Goal: Complete application form

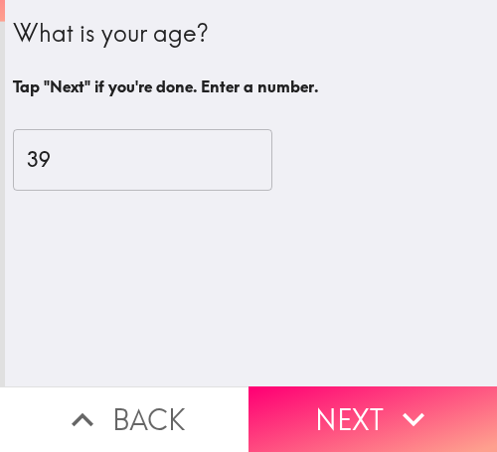
drag, startPoint x: 307, startPoint y: 389, endPoint x: 475, endPoint y: 404, distance: 168.7
click at [308, 389] on button "Next" at bounding box center [373, 420] width 249 height 66
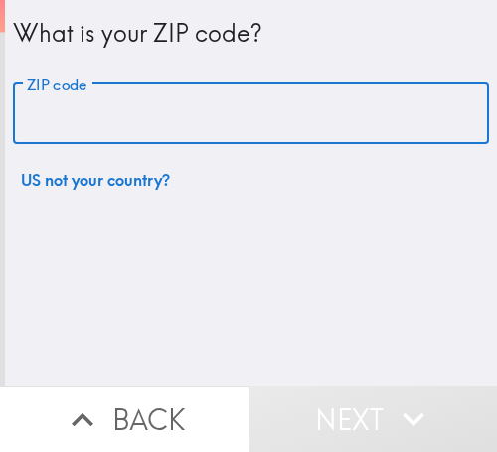
click at [189, 123] on input "ZIP code" at bounding box center [251, 115] width 476 height 62
paste input "32811"
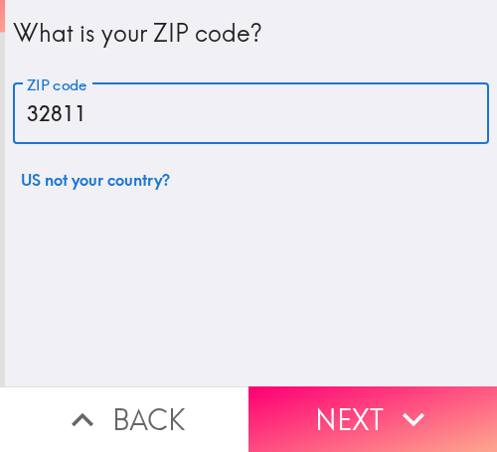
type input "32811"
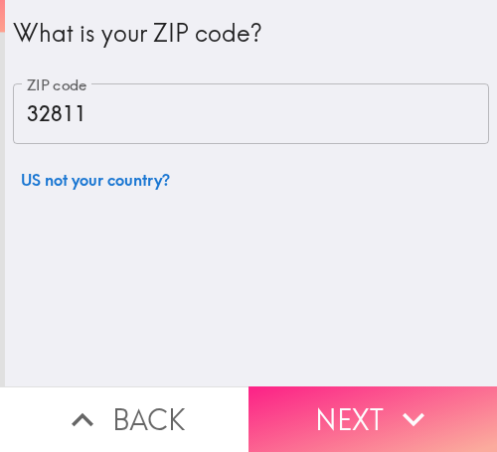
click at [368, 387] on button "Next" at bounding box center [373, 420] width 249 height 66
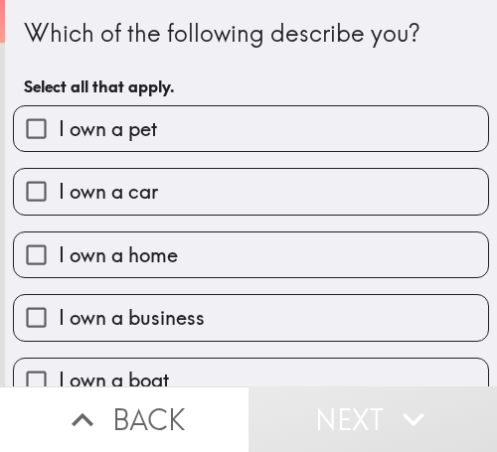
click at [192, 311] on span "I own a business" at bounding box center [132, 318] width 146 height 28
click at [59, 311] on input "I own a business" at bounding box center [36, 317] width 45 height 45
checkbox input "true"
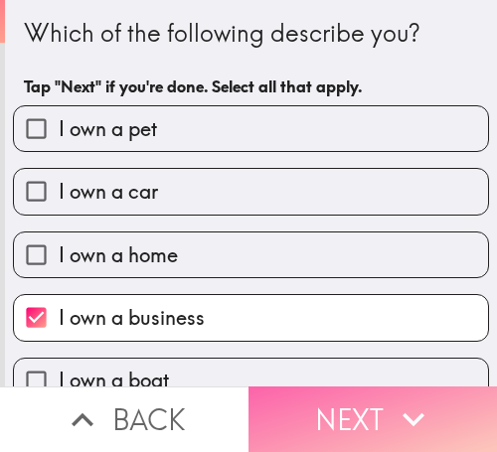
click at [381, 389] on button "Next" at bounding box center [373, 420] width 249 height 66
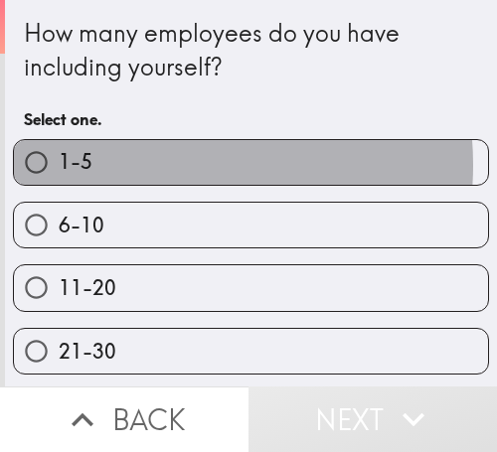
drag, startPoint x: 147, startPoint y: 167, endPoint x: 355, endPoint y: 168, distance: 207.8
click at [147, 168] on label "1-5" at bounding box center [251, 162] width 474 height 45
click at [59, 168] on input "1-5" at bounding box center [36, 162] width 45 height 45
radio input "true"
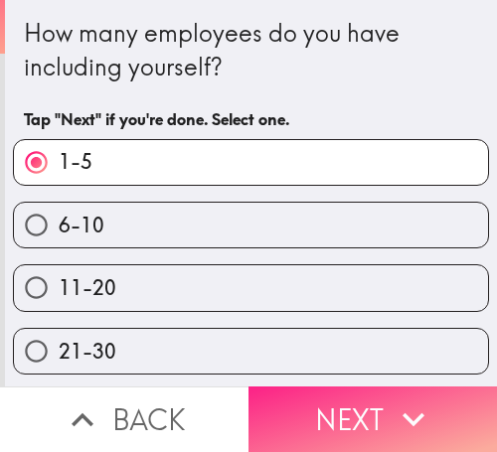
click at [366, 388] on button "Next" at bounding box center [373, 420] width 249 height 66
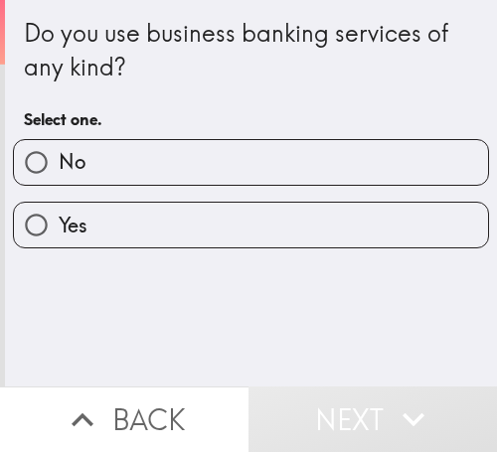
click at [180, 228] on label "Yes" at bounding box center [251, 225] width 474 height 45
click at [59, 228] on input "Yes" at bounding box center [36, 225] width 45 height 45
radio input "true"
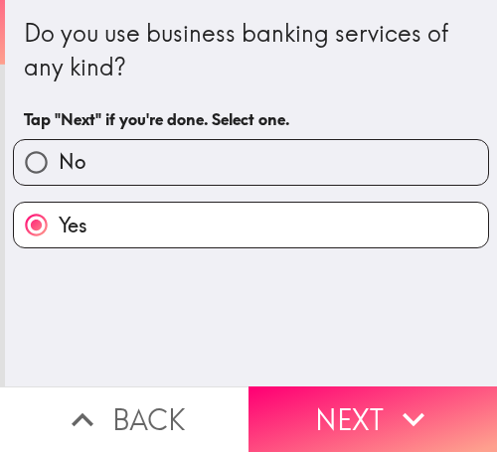
click at [335, 387] on button "Next" at bounding box center [373, 420] width 249 height 66
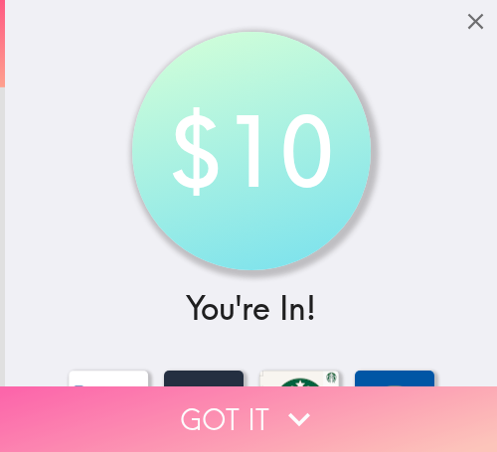
drag, startPoint x: 182, startPoint y: 392, endPoint x: 473, endPoint y: 400, distance: 291.5
click at [187, 394] on button "Got it" at bounding box center [248, 420] width 497 height 66
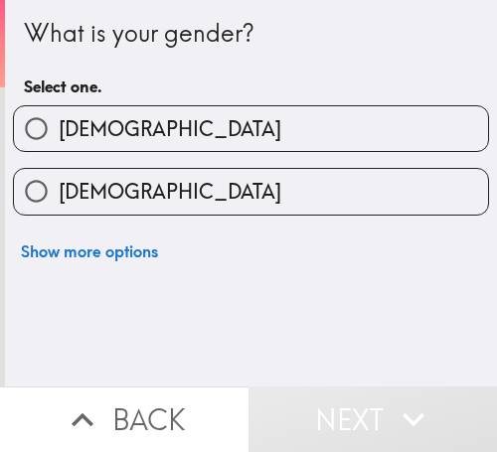
click at [172, 192] on label "[DEMOGRAPHIC_DATA]" at bounding box center [251, 191] width 474 height 45
click at [59, 192] on input "[DEMOGRAPHIC_DATA]" at bounding box center [36, 191] width 45 height 45
radio input "true"
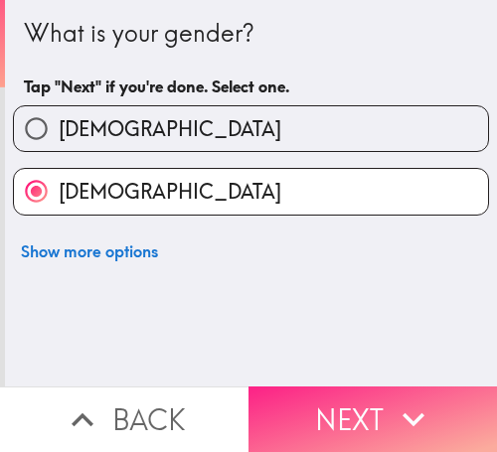
click at [361, 394] on button "Next" at bounding box center [373, 420] width 249 height 66
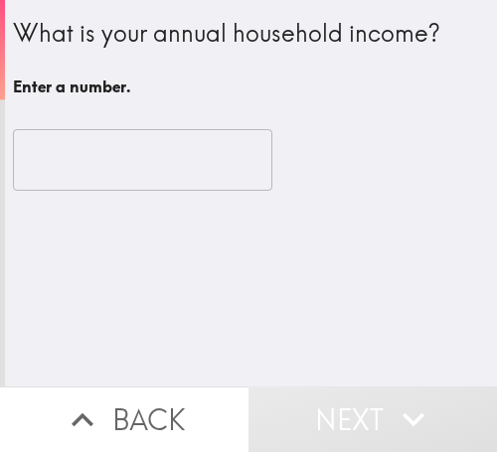
click at [124, 161] on input "number" at bounding box center [143, 160] width 260 height 62
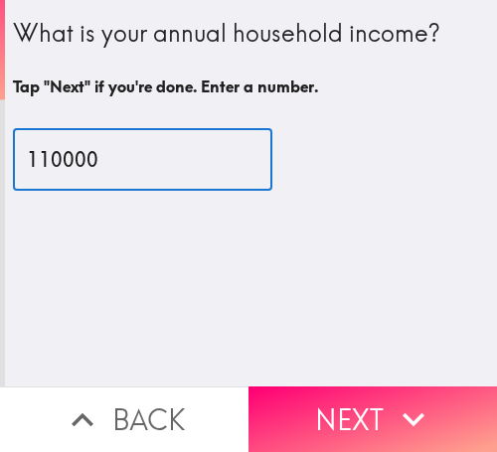
type input "110000"
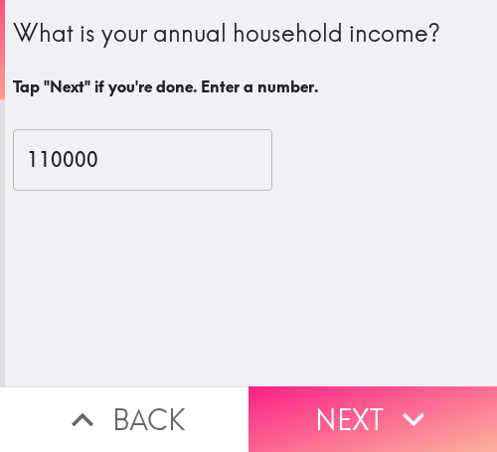
click at [353, 396] on button "Next" at bounding box center [373, 420] width 249 height 66
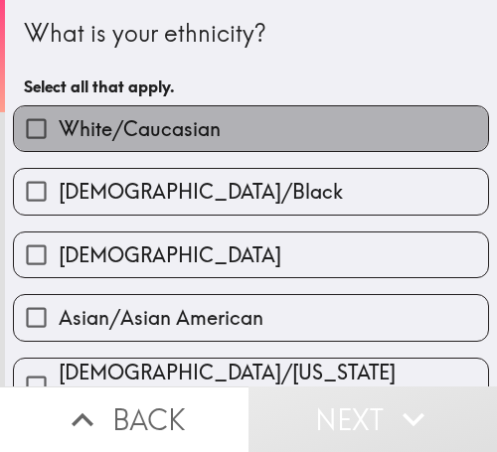
click at [271, 125] on label "White/Caucasian" at bounding box center [251, 128] width 474 height 45
click at [59, 125] on input "White/Caucasian" at bounding box center [36, 128] width 45 height 45
checkbox input "true"
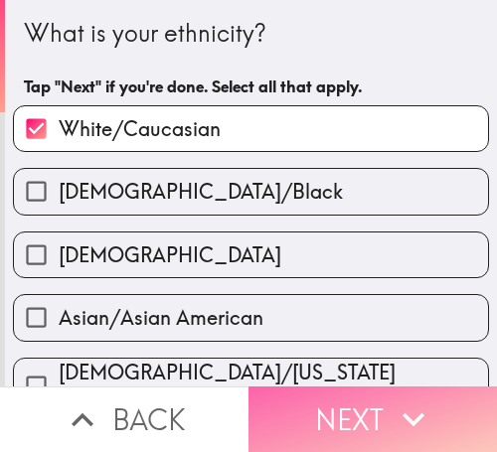
click at [346, 404] on button "Next" at bounding box center [373, 420] width 249 height 66
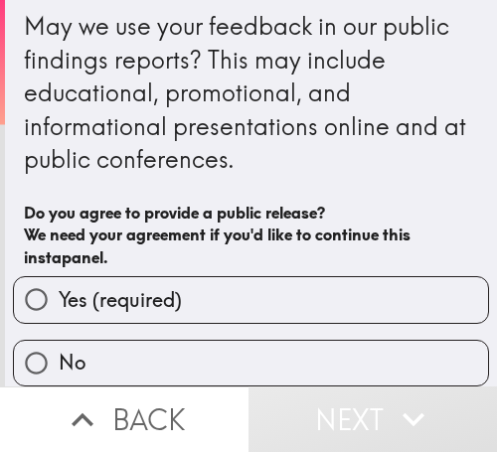
scroll to position [24, 0]
click at [355, 277] on label "Yes (required)" at bounding box center [251, 299] width 474 height 45
click at [59, 277] on input "Yes (required)" at bounding box center [36, 299] width 45 height 45
radio input "true"
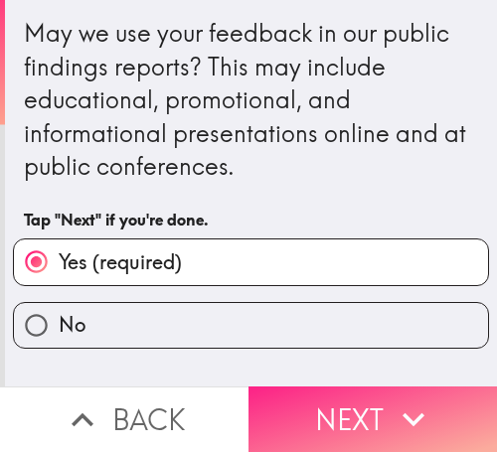
click at [379, 404] on button "Next" at bounding box center [373, 420] width 249 height 66
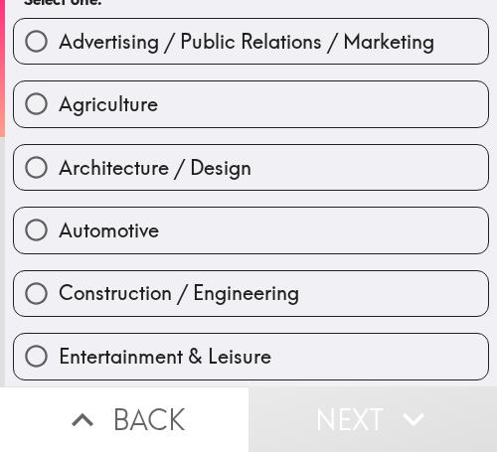
scroll to position [99, 0]
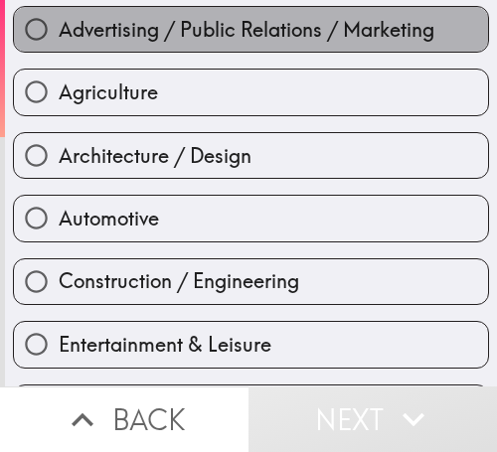
click at [268, 32] on span "Advertising / Public Relations / Marketing" at bounding box center [247, 30] width 376 height 28
click at [59, 32] on input "Advertising / Public Relations / Marketing" at bounding box center [36, 29] width 45 height 45
radio input "true"
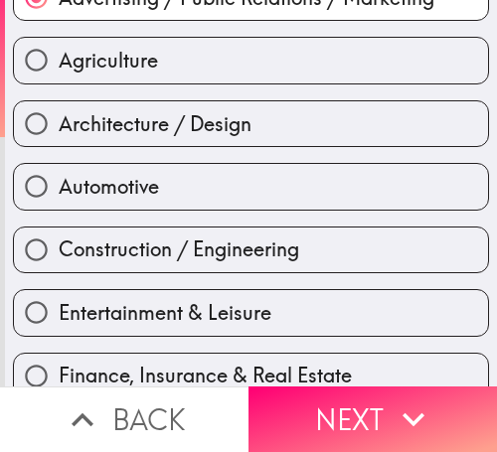
scroll to position [199, 0]
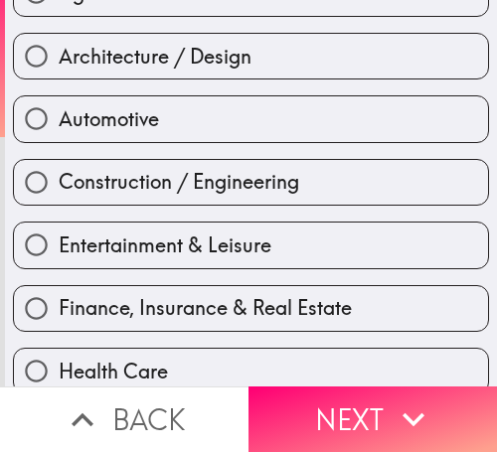
click at [126, 251] on span "Entertainment & Leisure" at bounding box center [165, 246] width 213 height 28
click at [59, 251] on input "Entertainment & Leisure" at bounding box center [36, 245] width 45 height 45
radio input "true"
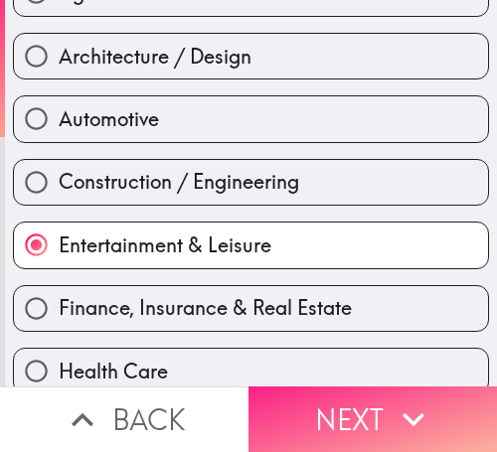
click at [392, 398] on icon "button" at bounding box center [414, 420] width 44 height 44
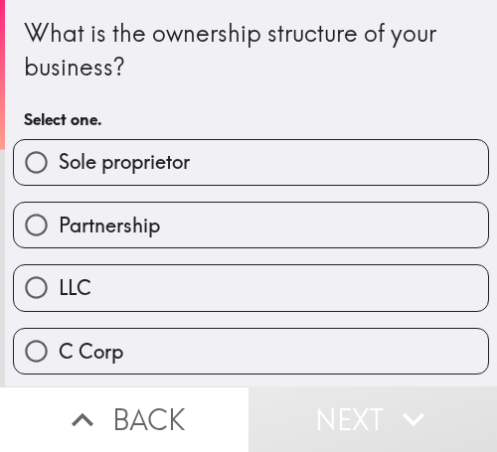
click at [353, 156] on label "Sole proprietor" at bounding box center [251, 162] width 474 height 45
click at [59, 156] on input "Sole proprietor" at bounding box center [36, 162] width 45 height 45
radio input "true"
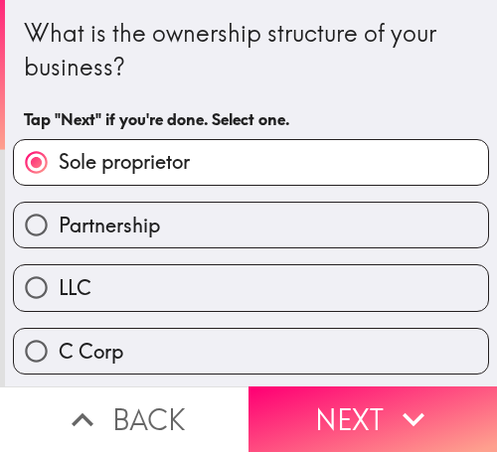
click at [306, 236] on label "Partnership" at bounding box center [251, 225] width 474 height 45
click at [59, 236] on input "Partnership" at bounding box center [36, 225] width 45 height 45
radio input "true"
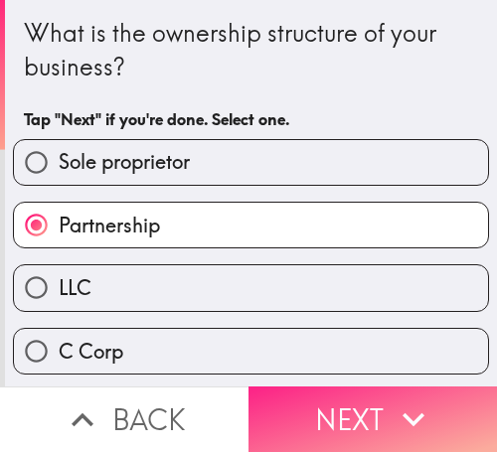
click at [337, 390] on button "Next" at bounding box center [373, 420] width 249 height 66
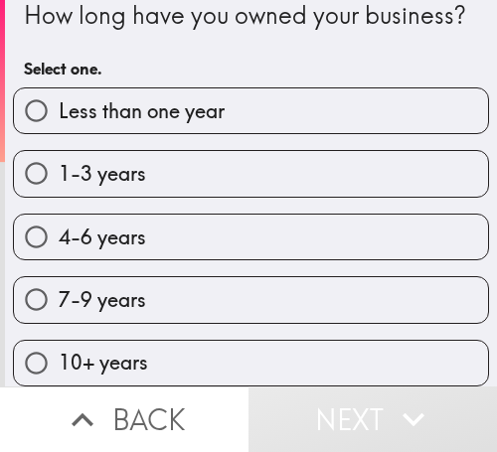
scroll to position [69, 0]
click at [278, 227] on label "4-6 years" at bounding box center [251, 237] width 474 height 45
click at [59, 227] on input "4-6 years" at bounding box center [36, 237] width 45 height 45
radio input "true"
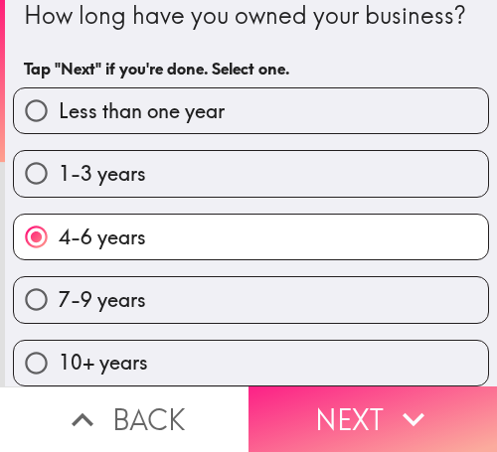
click at [418, 387] on button "Next" at bounding box center [373, 420] width 249 height 66
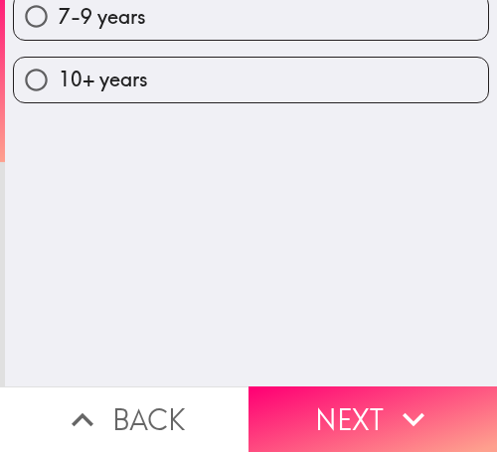
scroll to position [0, 0]
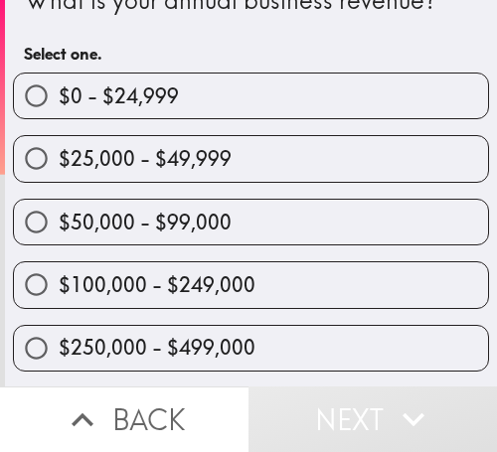
scroll to position [99, 0]
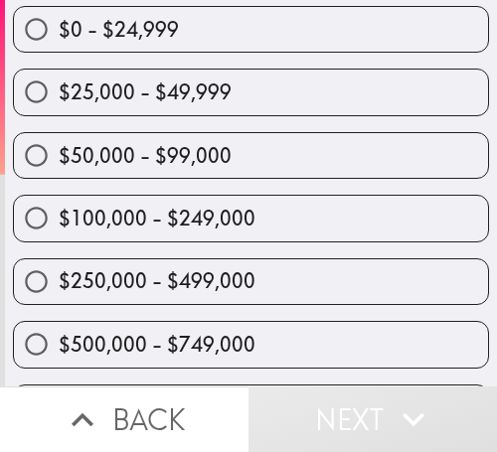
click at [334, 119] on div "$50,000 - $99,000" at bounding box center [243, 147] width 492 height 63
click at [342, 96] on label "$25,000 - $49,999" at bounding box center [251, 92] width 474 height 45
click at [59, 96] on input "$25,000 - $49,999" at bounding box center [36, 92] width 45 height 45
radio input "true"
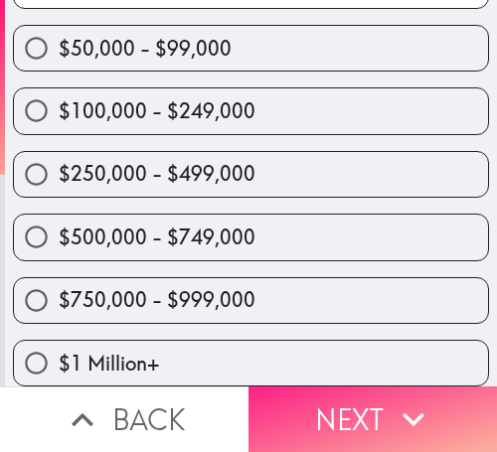
click at [392, 398] on icon "button" at bounding box center [414, 420] width 44 height 44
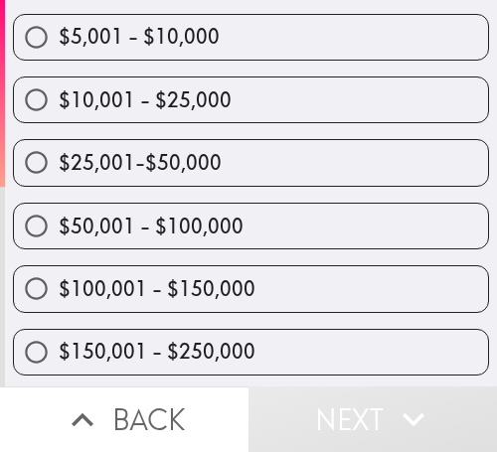
scroll to position [376, 0]
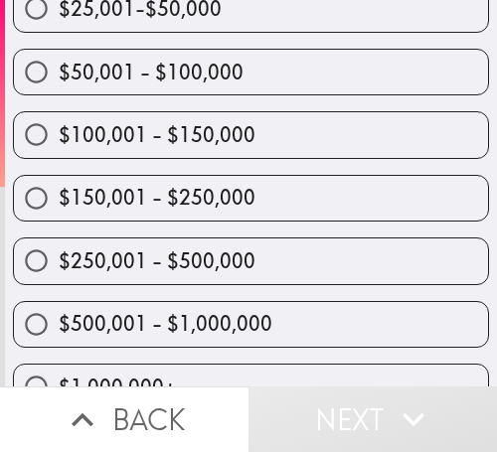
click at [349, 261] on label "$250,001 - $500,000" at bounding box center [251, 261] width 474 height 45
click at [59, 261] on input "$250,001 - $500,000" at bounding box center [36, 261] width 45 height 45
radio input "true"
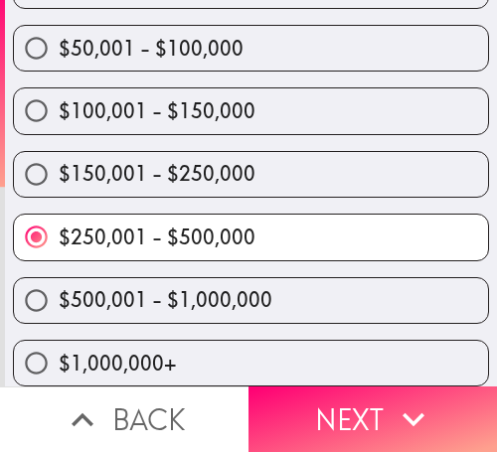
scroll to position [417, 0]
click at [355, 278] on label "$500,001 - $1,000,000" at bounding box center [251, 300] width 474 height 45
click at [59, 278] on input "$500,001 - $1,000,000" at bounding box center [36, 300] width 45 height 45
radio input "true"
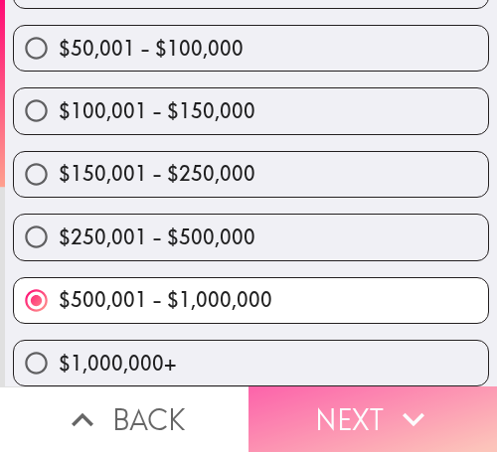
click at [374, 391] on button "Next" at bounding box center [373, 420] width 249 height 66
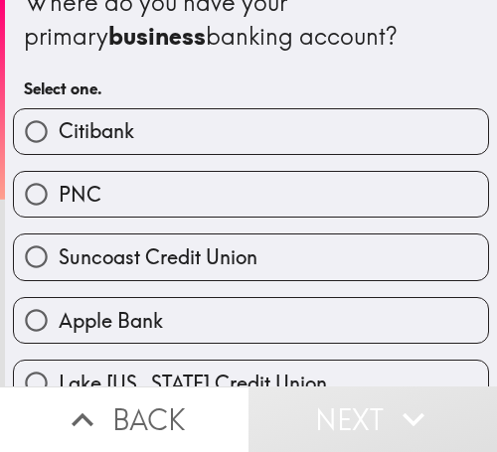
scroll to position [19, 0]
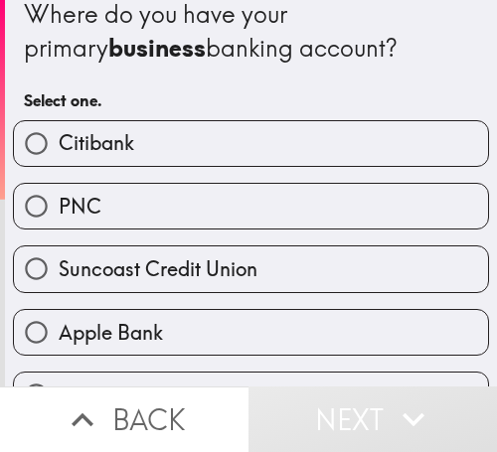
click at [348, 195] on label "PNC" at bounding box center [251, 206] width 474 height 45
click at [59, 195] on input "PNC" at bounding box center [36, 206] width 45 height 45
radio input "true"
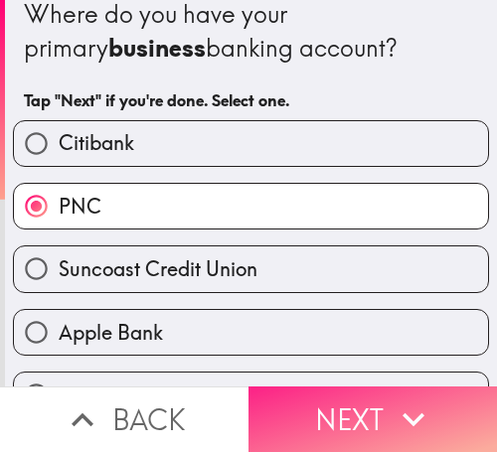
click at [357, 405] on button "Next" at bounding box center [373, 420] width 249 height 66
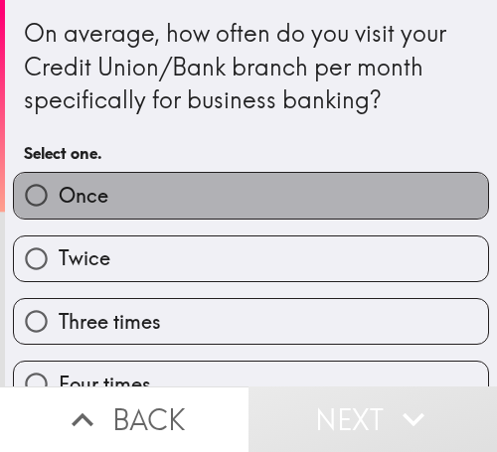
click at [301, 201] on label "Once" at bounding box center [251, 195] width 474 height 45
click at [59, 201] on input "Once" at bounding box center [36, 195] width 45 height 45
radio input "true"
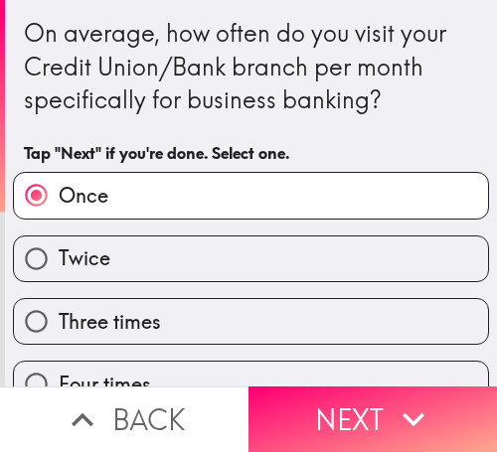
click at [363, 203] on label "Once" at bounding box center [251, 195] width 474 height 45
click at [59, 203] on input "Once" at bounding box center [36, 195] width 45 height 45
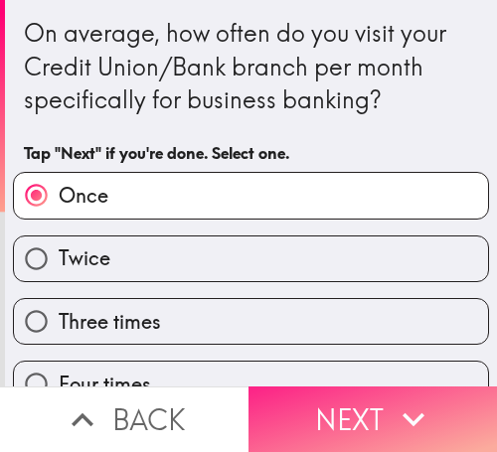
click at [362, 388] on button "Next" at bounding box center [373, 420] width 249 height 66
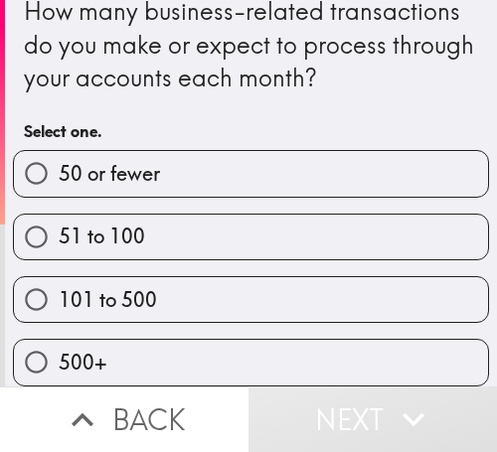
scroll to position [39, 0]
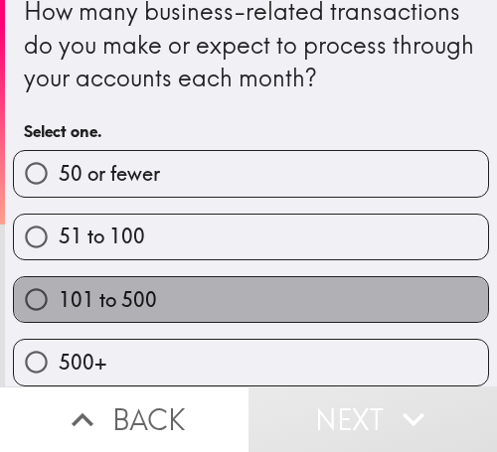
click at [371, 277] on label "101 to 500" at bounding box center [251, 299] width 474 height 45
click at [59, 277] on input "101 to 500" at bounding box center [36, 299] width 45 height 45
radio input "true"
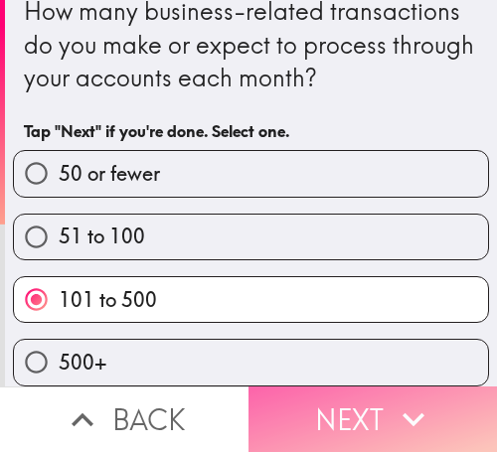
click at [381, 399] on button "Next" at bounding box center [373, 420] width 249 height 66
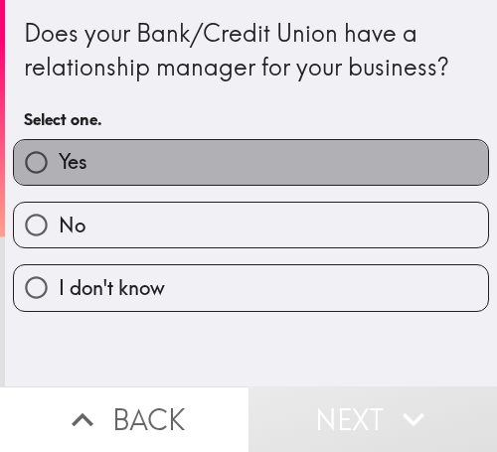
click at [360, 163] on label "Yes" at bounding box center [251, 162] width 474 height 45
click at [59, 163] on input "Yes" at bounding box center [36, 162] width 45 height 45
radio input "true"
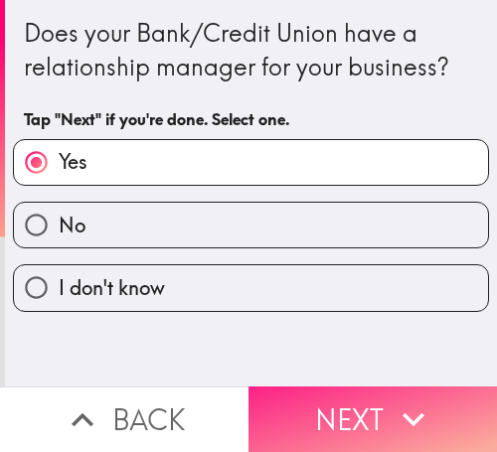
click at [349, 398] on button "Next" at bounding box center [373, 420] width 249 height 66
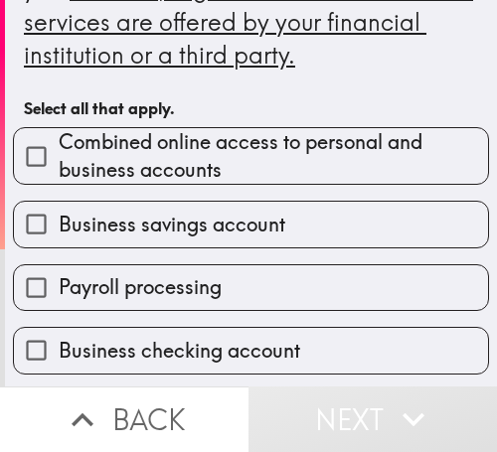
scroll to position [199, 0]
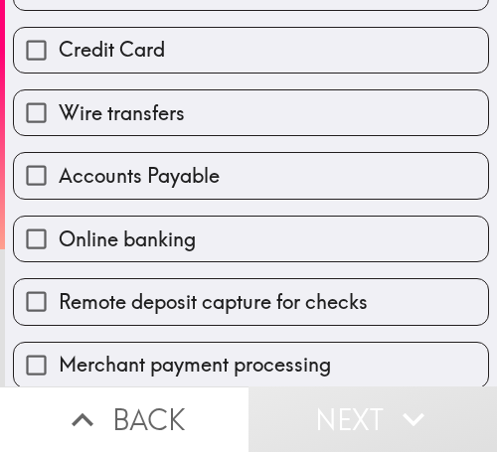
click at [250, 154] on label "Accounts Payable" at bounding box center [251, 175] width 474 height 45
click at [59, 154] on input "Accounts Payable" at bounding box center [36, 175] width 45 height 45
checkbox input "true"
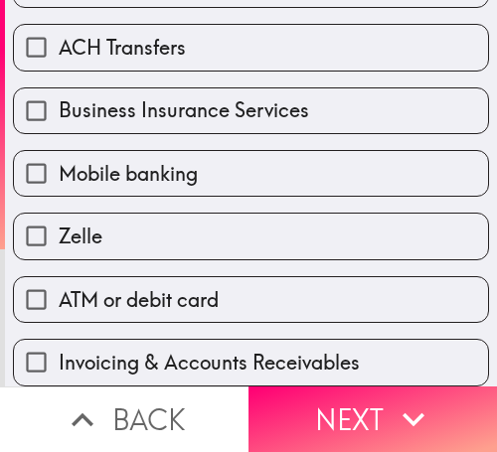
scroll to position [873, 0]
click at [323, 197] on div "Zelle" at bounding box center [243, 228] width 492 height 63
click at [215, 27] on label "ACH Transfers" at bounding box center [251, 47] width 474 height 45
click at [59, 27] on input "ACH Transfers" at bounding box center [36, 47] width 45 height 45
checkbox input "true"
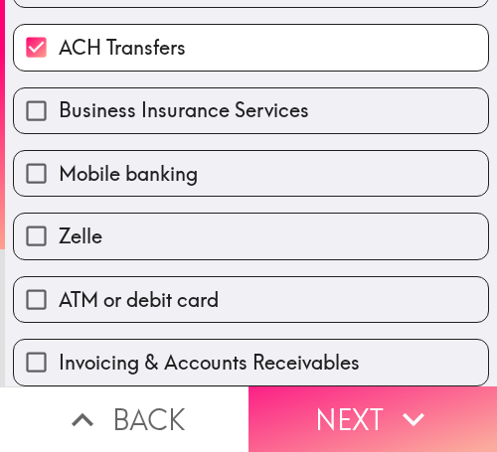
click at [310, 389] on button "Next" at bounding box center [373, 420] width 249 height 66
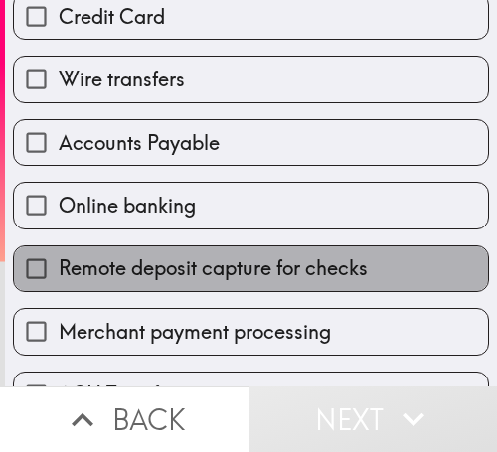
click at [289, 264] on span "Remote deposit capture for checks" at bounding box center [213, 269] width 309 height 28
click at [59, 264] on input "Remote deposit capture for checks" at bounding box center [36, 269] width 45 height 45
checkbox input "true"
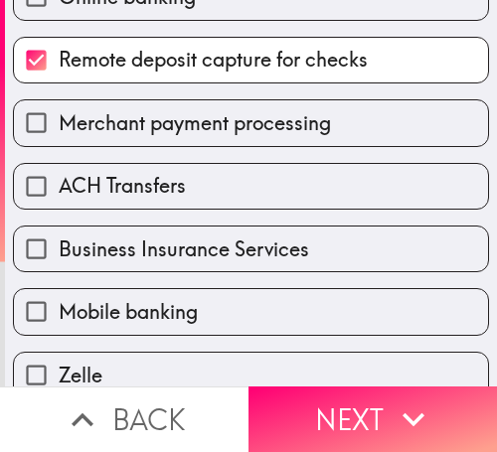
scroll to position [941, 0]
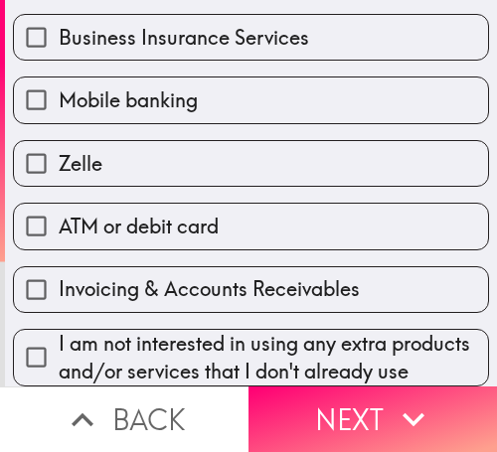
click at [252, 141] on label "Zelle" at bounding box center [251, 163] width 474 height 45
click at [59, 141] on input "Zelle" at bounding box center [36, 163] width 45 height 45
checkbox input "true"
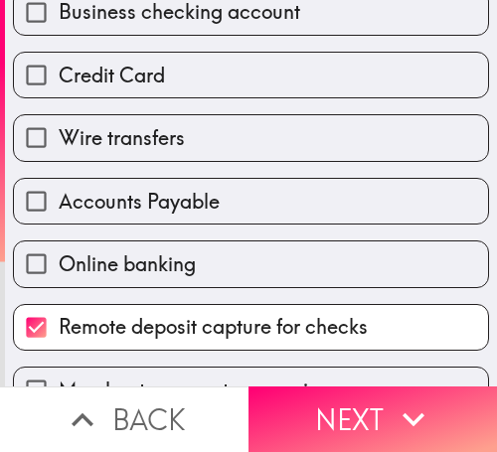
scroll to position [344, 0]
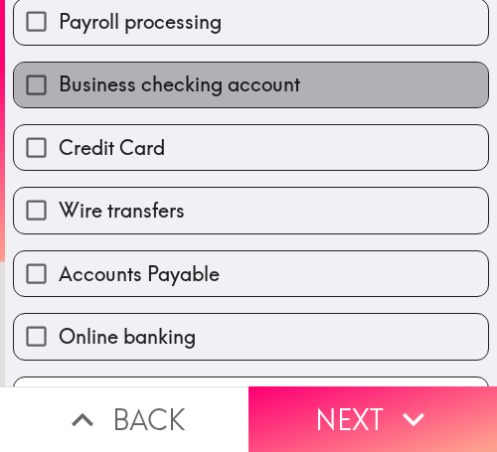
click at [252, 84] on span "Business checking account" at bounding box center [180, 85] width 242 height 28
click at [59, 84] on input "Business checking account" at bounding box center [36, 85] width 45 height 45
checkbox input "true"
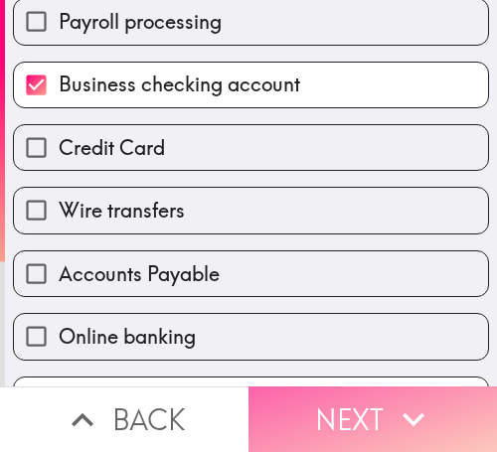
click at [373, 395] on button "Next" at bounding box center [373, 420] width 249 height 66
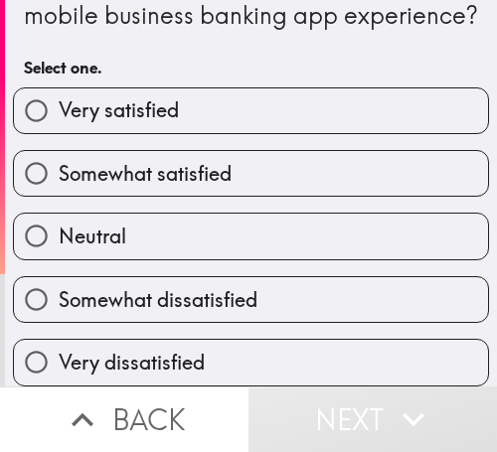
scroll to position [76, 0]
click at [400, 174] on label "Somewhat satisfied" at bounding box center [251, 173] width 474 height 45
click at [59, 174] on input "Somewhat satisfied" at bounding box center [36, 173] width 45 height 45
radio input "true"
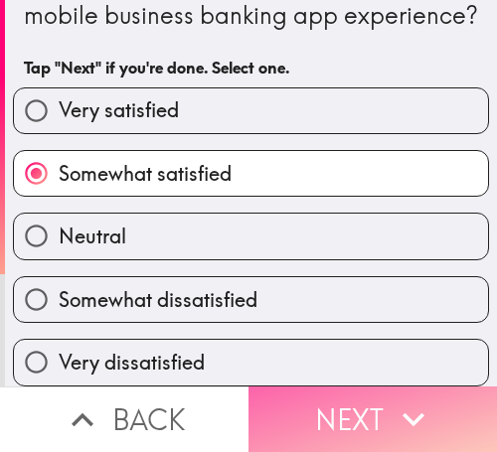
click at [403, 398] on icon "button" at bounding box center [414, 420] width 44 height 44
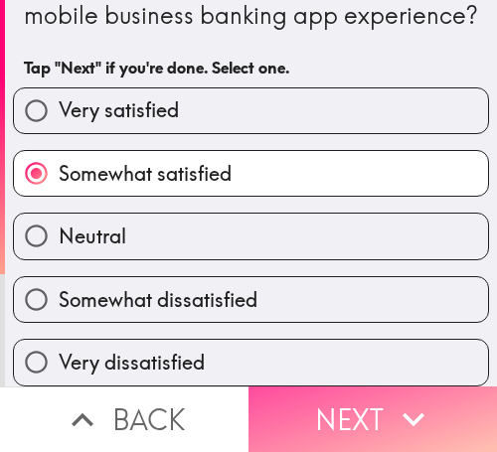
scroll to position [0, 0]
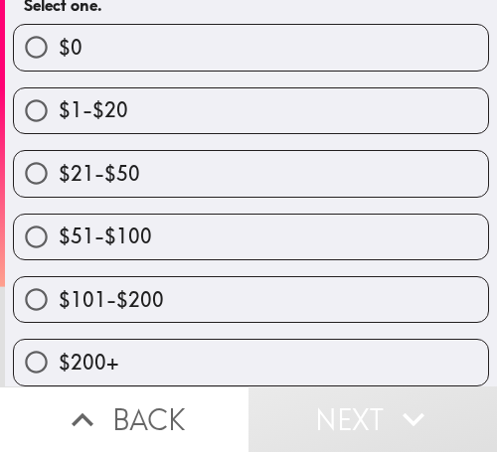
scroll to position [265, 0]
click at [365, 217] on label "$51-$100" at bounding box center [251, 237] width 474 height 45
click at [59, 217] on input "$51-$100" at bounding box center [36, 237] width 45 height 45
radio input "true"
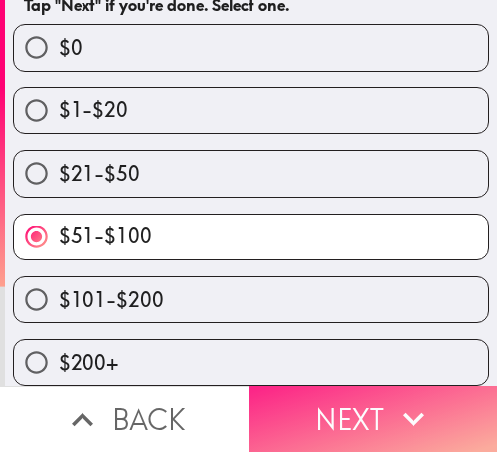
click at [414, 398] on icon "button" at bounding box center [414, 420] width 44 height 44
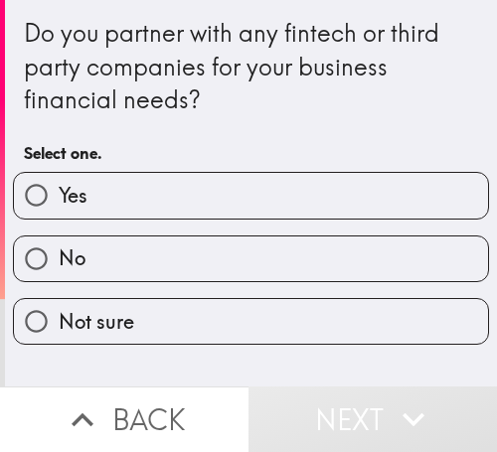
click at [371, 274] on label "No" at bounding box center [251, 259] width 474 height 45
click at [59, 274] on input "No" at bounding box center [36, 259] width 45 height 45
radio input "true"
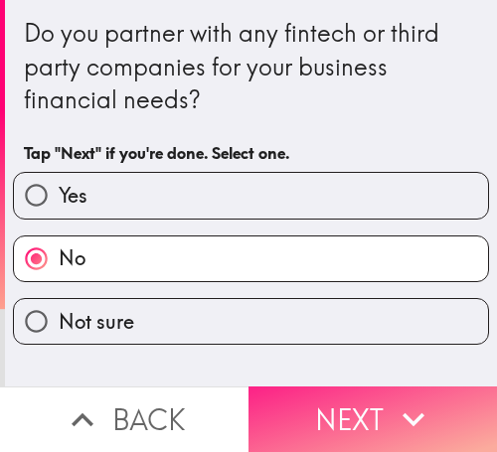
click at [359, 407] on button "Next" at bounding box center [373, 420] width 249 height 66
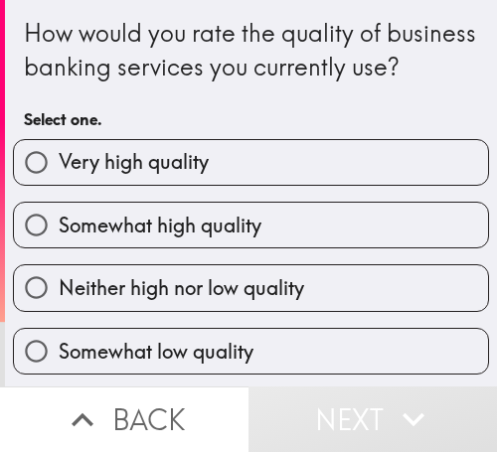
scroll to position [101, 0]
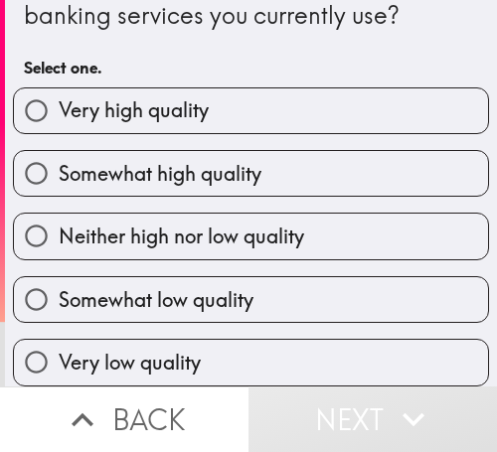
click at [347, 154] on label "Somewhat high quality" at bounding box center [251, 173] width 474 height 45
click at [59, 154] on input "Somewhat high quality" at bounding box center [36, 173] width 45 height 45
radio input "true"
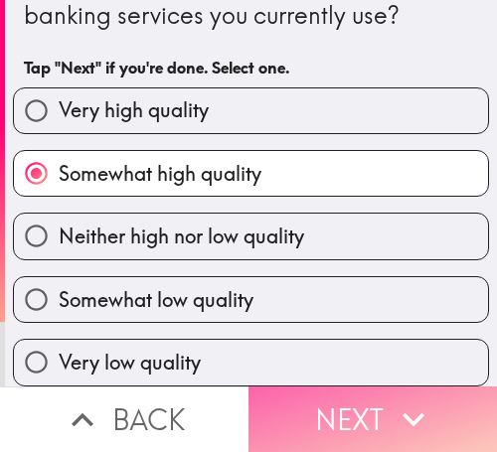
click at [395, 407] on icon "button" at bounding box center [414, 420] width 44 height 44
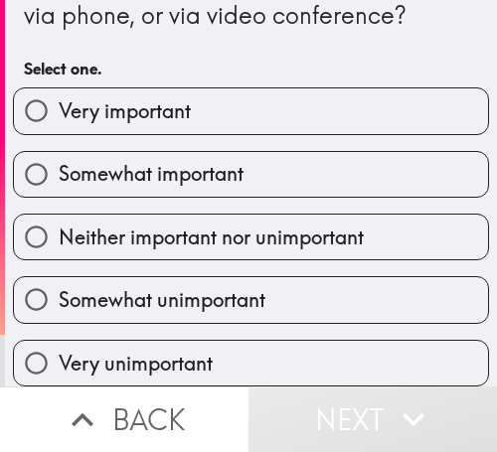
scroll to position [101, 0]
click at [356, 164] on label "Somewhat important" at bounding box center [251, 174] width 474 height 45
click at [59, 164] on input "Somewhat important" at bounding box center [36, 174] width 45 height 45
radio input "true"
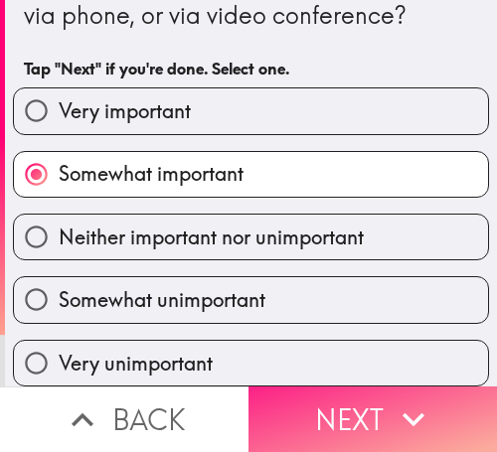
click at [356, 398] on button "Next" at bounding box center [373, 420] width 249 height 66
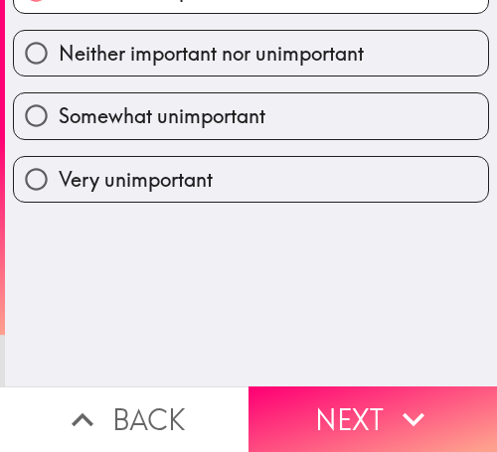
scroll to position [0, 0]
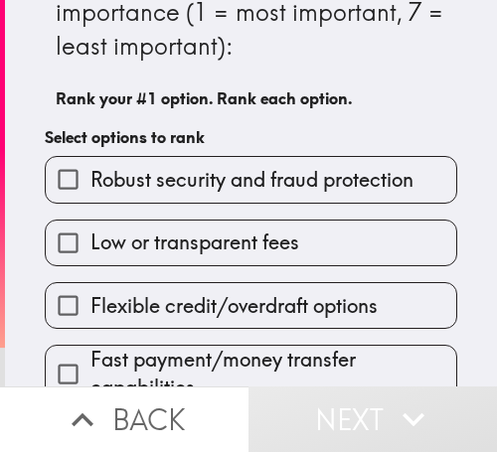
scroll to position [99, 0]
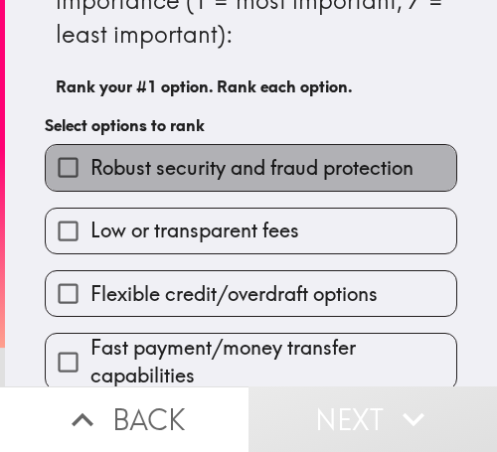
drag, startPoint x: 302, startPoint y: 166, endPoint x: 320, endPoint y: 224, distance: 60.4
click at [302, 168] on span "Robust security and fraud protection" at bounding box center [251, 168] width 323 height 28
click at [90, 168] on input "Robust security and fraud protection" at bounding box center [68, 167] width 45 height 45
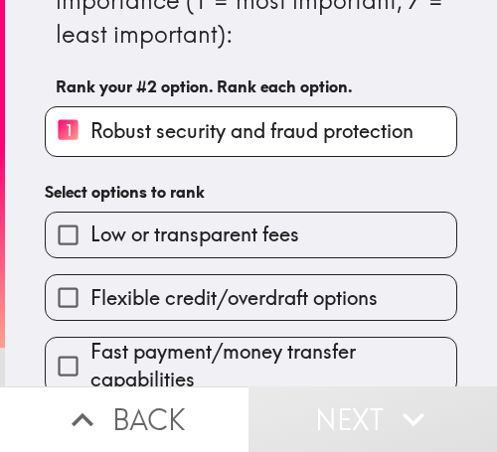
click at [320, 257] on label "Low or transparent fees" at bounding box center [251, 235] width 411 height 45
click at [90, 257] on input "Low or transparent fees" at bounding box center [68, 235] width 45 height 45
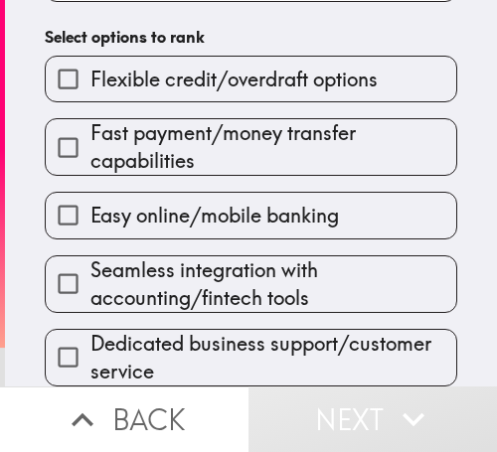
click at [295, 208] on span "Easy online/mobile banking" at bounding box center [214, 216] width 249 height 28
click at [90, 208] on input "Easy online/mobile banking" at bounding box center [68, 215] width 45 height 45
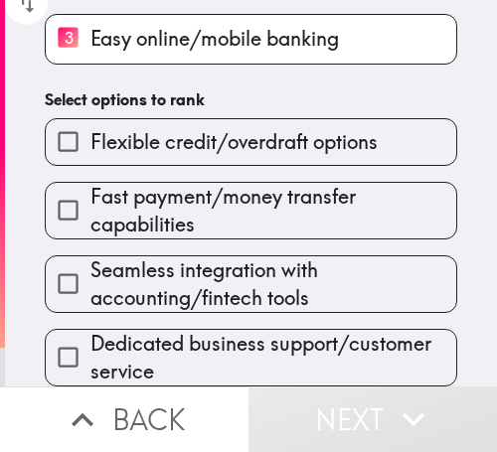
scroll to position [343, 0]
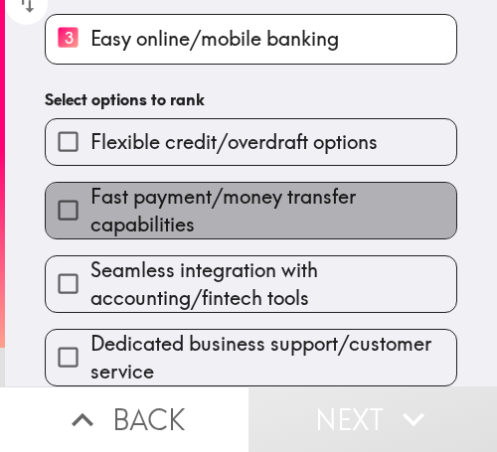
click at [262, 183] on span "Fast payment/money transfer capabilities" at bounding box center [273, 211] width 366 height 56
click at [90, 188] on input "Fast payment/money transfer capabilities" at bounding box center [68, 210] width 45 height 45
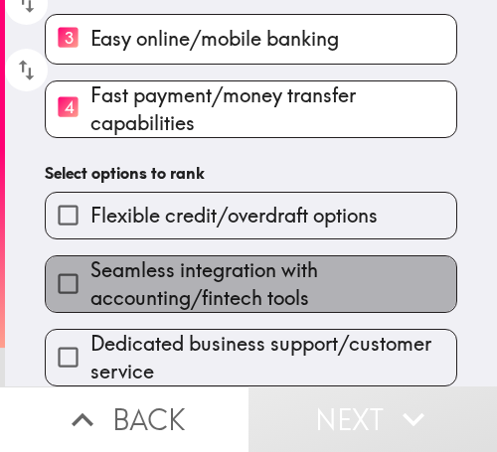
click at [278, 292] on span "Seamless integration with accounting/fintech tools" at bounding box center [273, 285] width 366 height 56
click at [90, 292] on input "Seamless integration with accounting/fintech tools" at bounding box center [68, 284] width 45 height 45
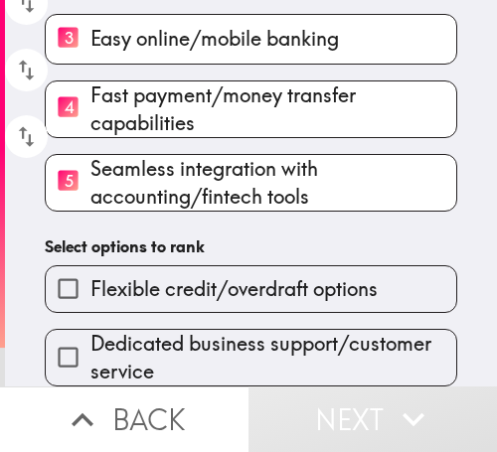
click at [259, 331] on span "Dedicated business support/customer service" at bounding box center [273, 358] width 366 height 56
click at [90, 335] on input "Dedicated business support/customer service" at bounding box center [68, 357] width 45 height 45
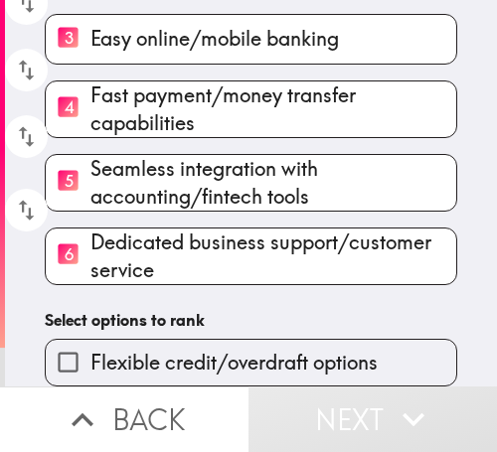
click at [278, 349] on span "Flexible credit/overdraft options" at bounding box center [233, 363] width 287 height 28
click at [90, 340] on input "Flexible credit/overdraft options" at bounding box center [68, 362] width 45 height 45
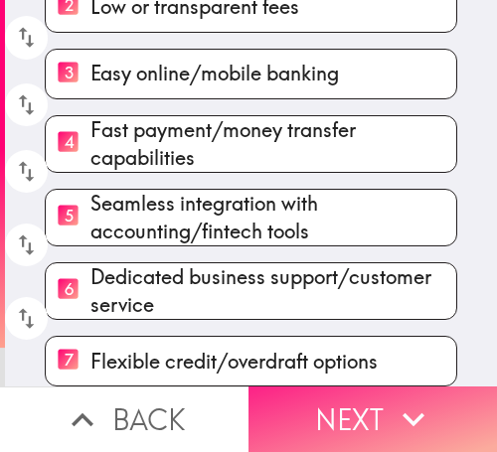
click at [363, 393] on button "Next" at bounding box center [373, 420] width 249 height 66
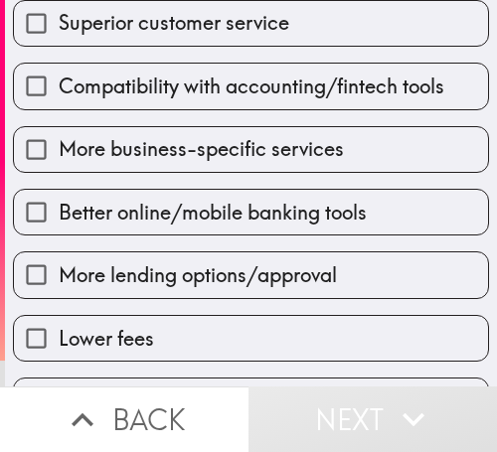
scroll to position [358, 0]
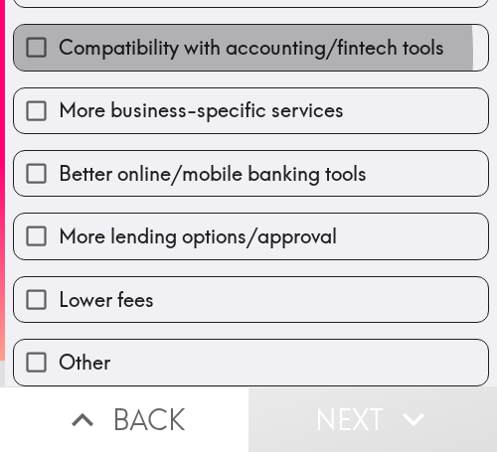
click at [139, 37] on span "Compatibility with accounting/fintech tools" at bounding box center [252, 48] width 386 height 28
click at [59, 37] on input "Compatibility with accounting/fintech tools" at bounding box center [36, 47] width 45 height 45
checkbox input "true"
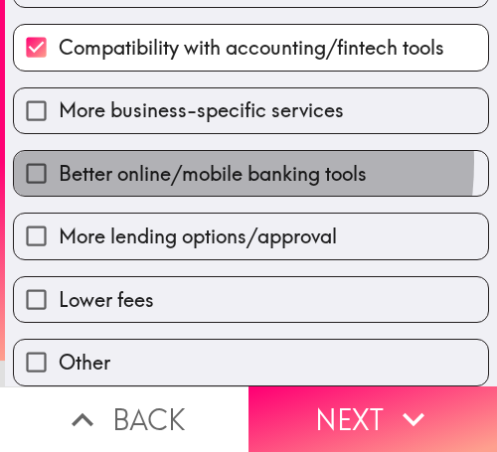
click at [150, 160] on span "Better online/mobile banking tools" at bounding box center [213, 174] width 308 height 28
click at [59, 151] on input "Better online/mobile banking tools" at bounding box center [36, 173] width 45 height 45
checkbox input "true"
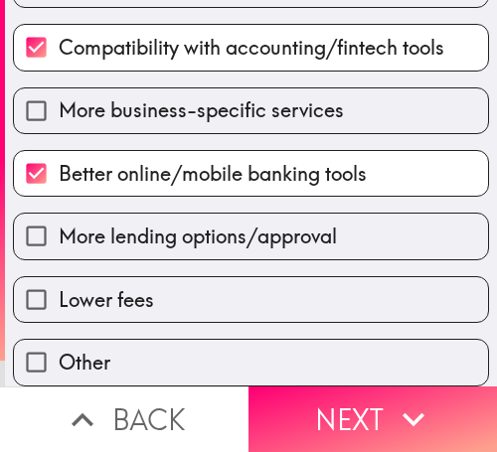
click at [170, 277] on label "Lower fees" at bounding box center [251, 299] width 474 height 45
click at [59, 277] on input "Lower fees" at bounding box center [36, 299] width 45 height 45
checkbox input "true"
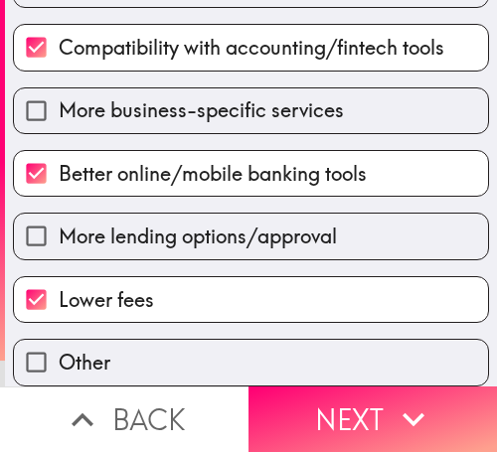
click at [372, 388] on button "Next" at bounding box center [373, 420] width 249 height 66
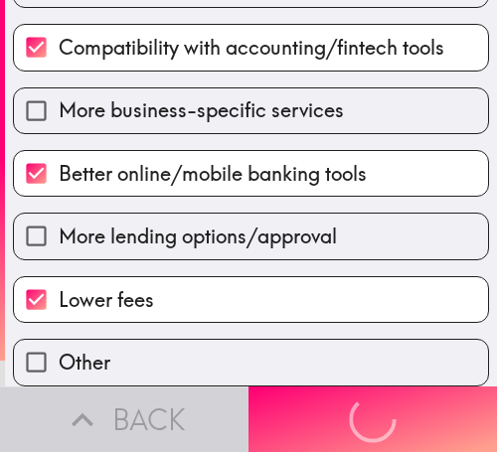
scroll to position [0, 0]
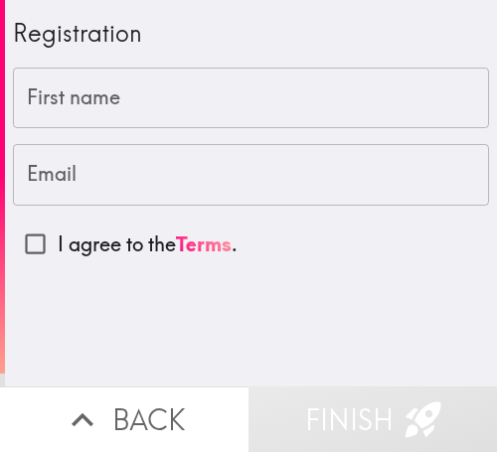
click at [226, 117] on input "First name" at bounding box center [251, 99] width 476 height 62
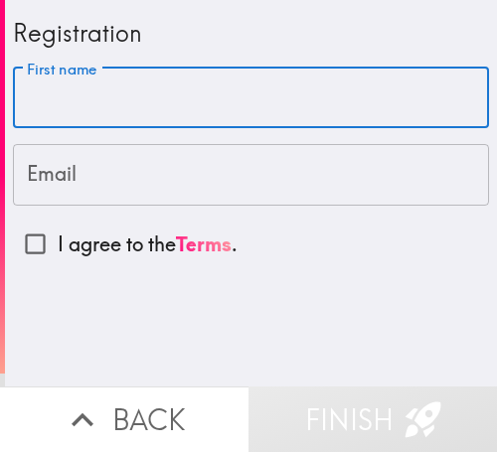
paste input "[PERSON_NAME]"
type input "[PERSON_NAME]"
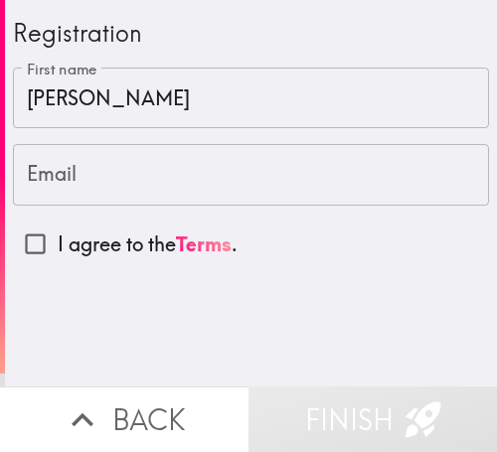
click at [175, 166] on input "Email" at bounding box center [251, 175] width 476 height 62
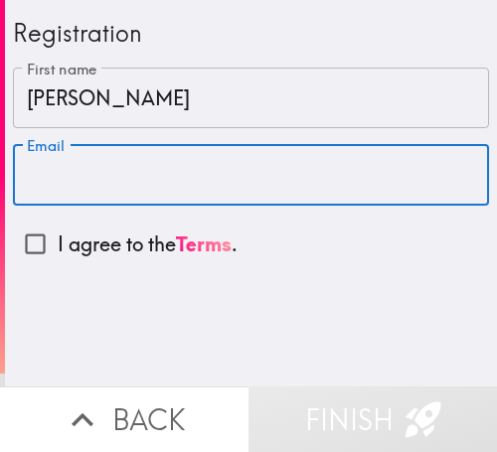
paste input "[EMAIL_ADDRESS][DOMAIN_NAME]"
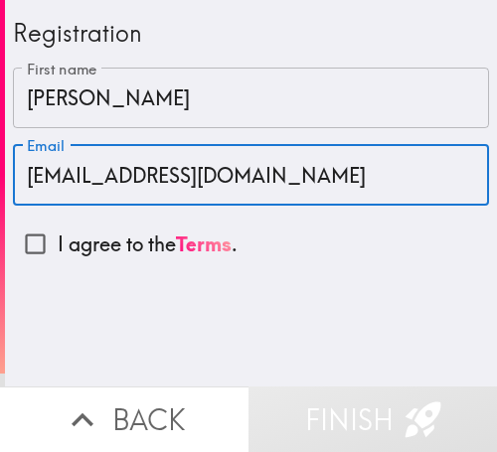
type input "[EMAIL_ADDRESS][DOMAIN_NAME]"
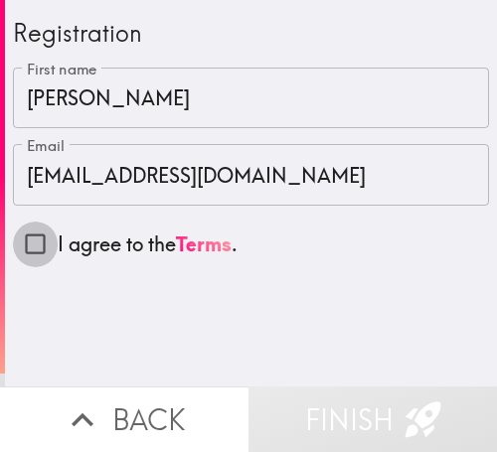
drag, startPoint x: 25, startPoint y: 233, endPoint x: 112, endPoint y: 302, distance: 111.8
click at [25, 234] on input "I agree to the Terms ." at bounding box center [35, 244] width 45 height 45
checkbox input "true"
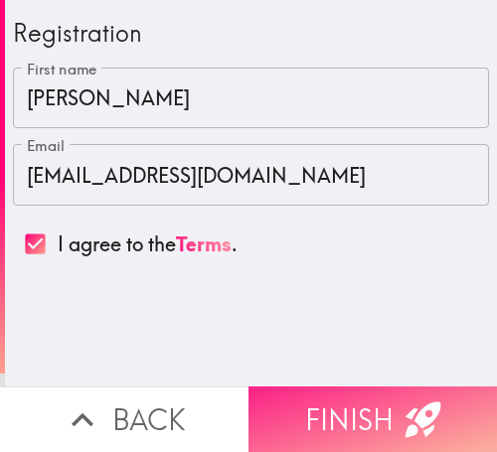
click at [344, 413] on button "Finish" at bounding box center [373, 420] width 249 height 66
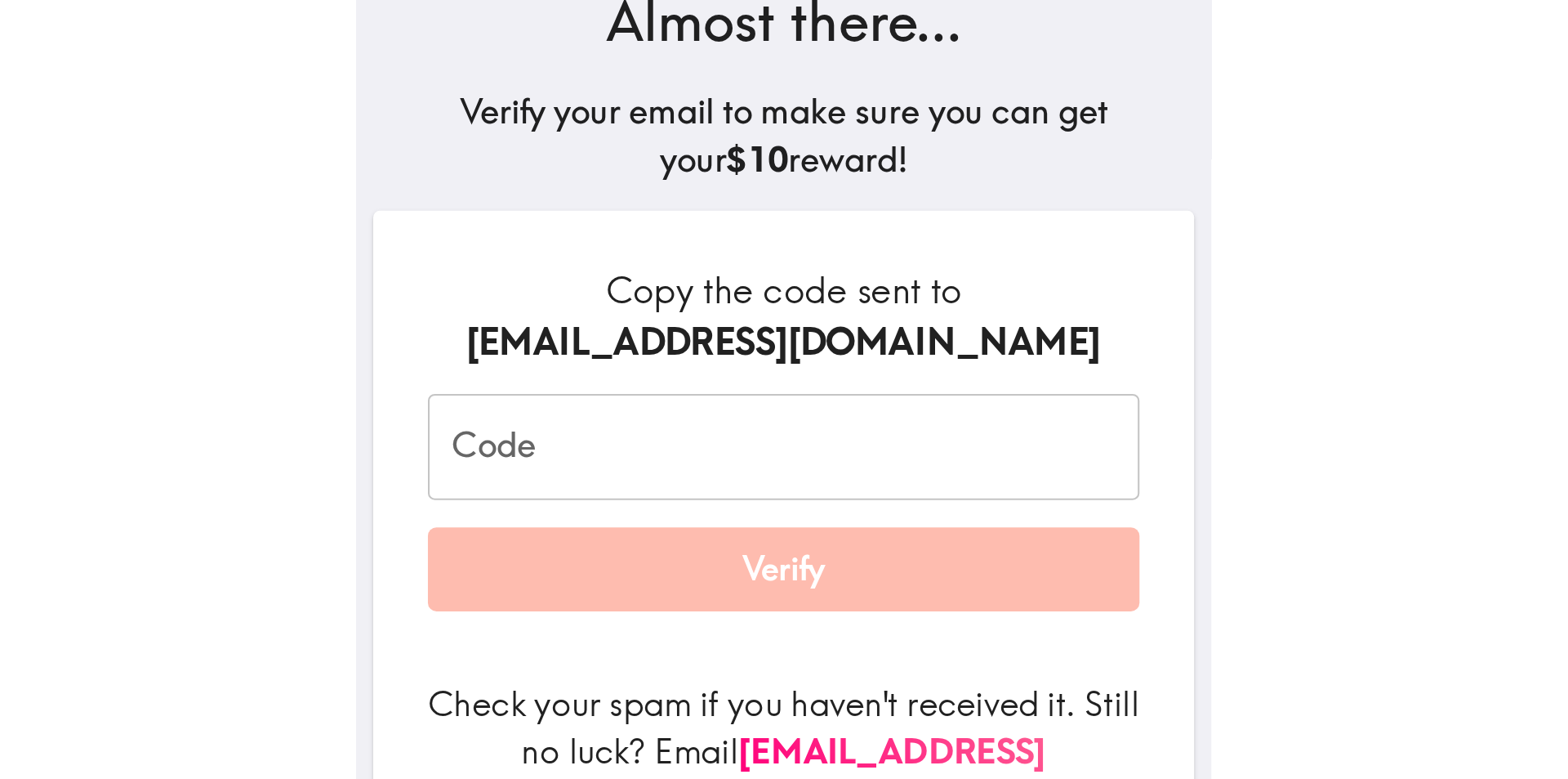
scroll to position [257, 0]
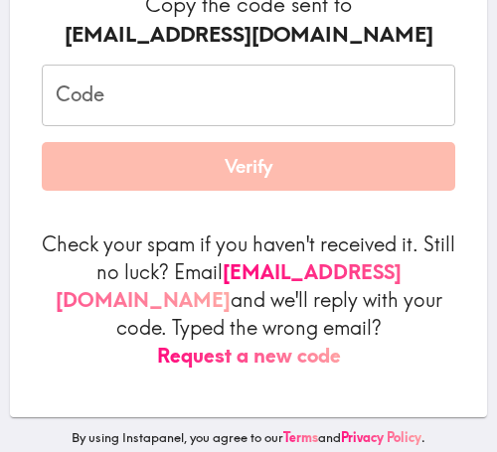
click at [262, 98] on input "Code" at bounding box center [249, 96] width 414 height 62
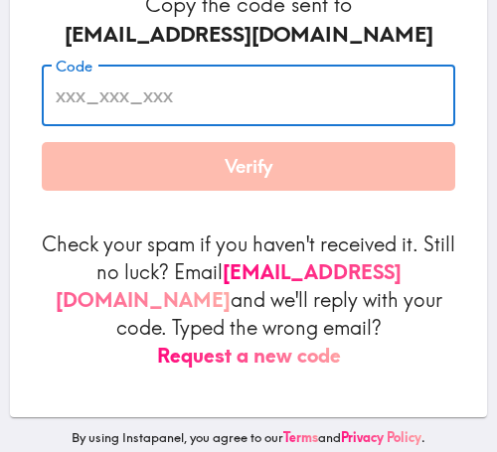
paste input "E7t_2ei_EdN"
type input "E7t_2ei_EdN"
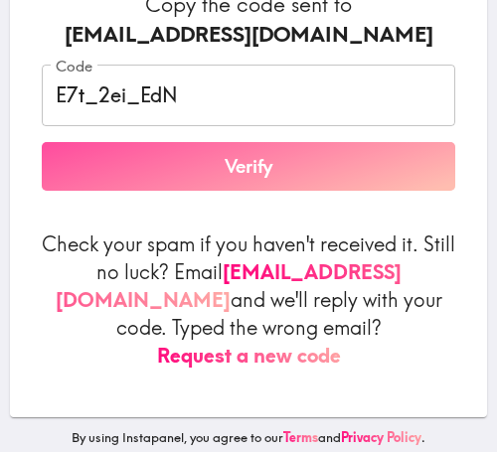
drag, startPoint x: 272, startPoint y: 171, endPoint x: 301, endPoint y: 236, distance: 70.8
click at [272, 170] on button "Verify" at bounding box center [249, 167] width 414 height 50
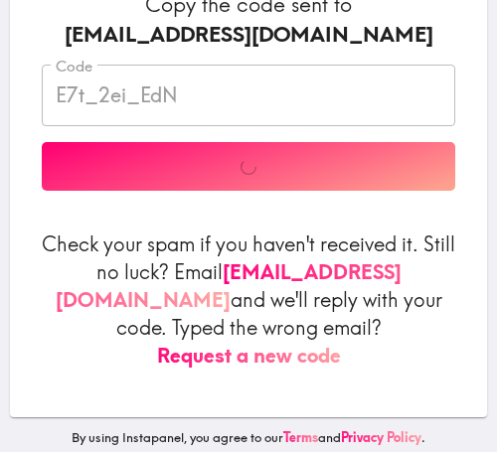
click at [124, 169] on div "Code E7t_2ei_EdN Code Verify" at bounding box center [249, 128] width 414 height 126
click at [179, 171] on div "Code E7t_2ei_EdN Code Verify" at bounding box center [249, 128] width 414 height 126
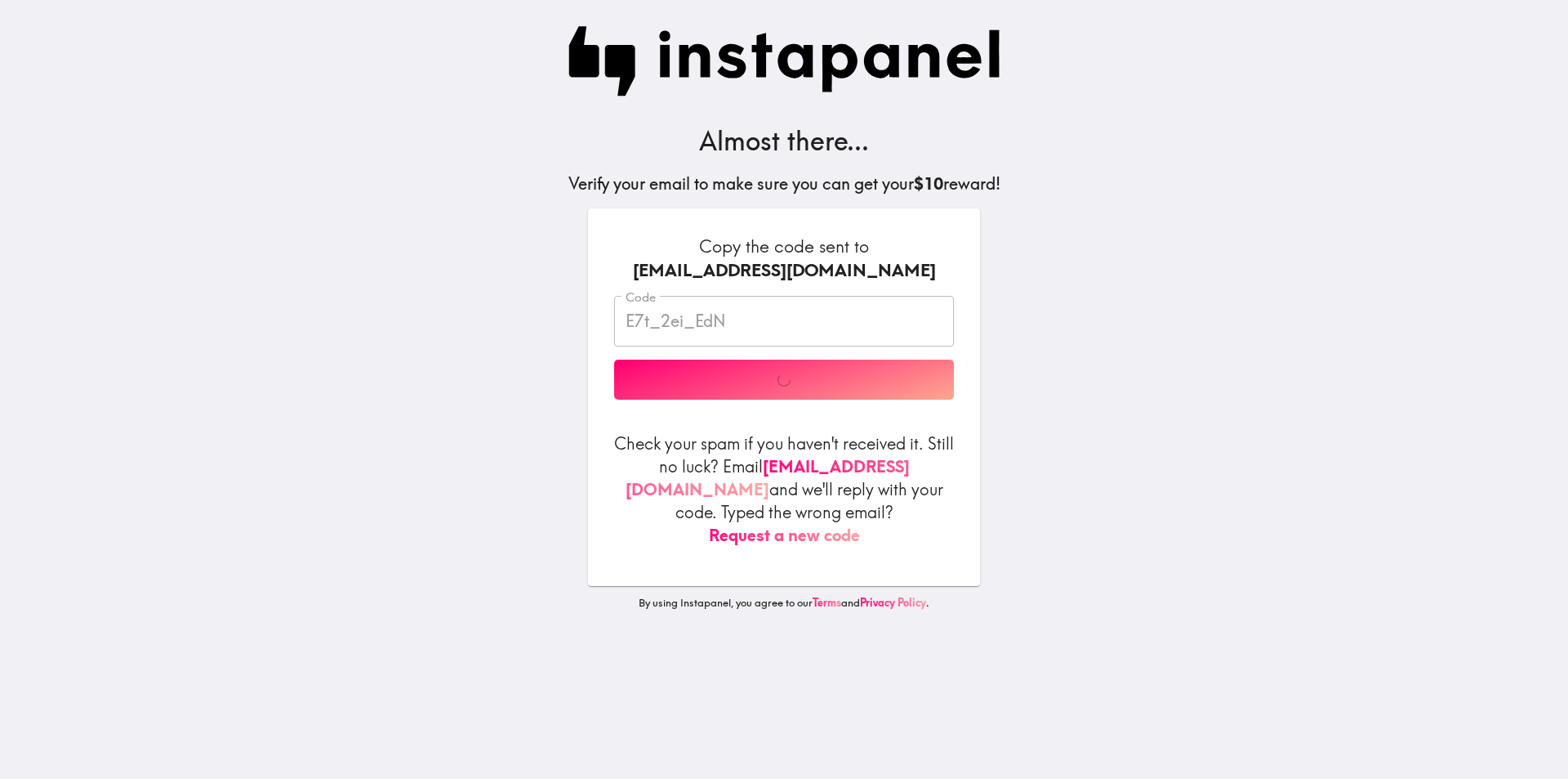
click at [407, 371] on div "Code E7t_2ei_EdN Code Verify" at bounding box center [784, 348] width 340 height 104
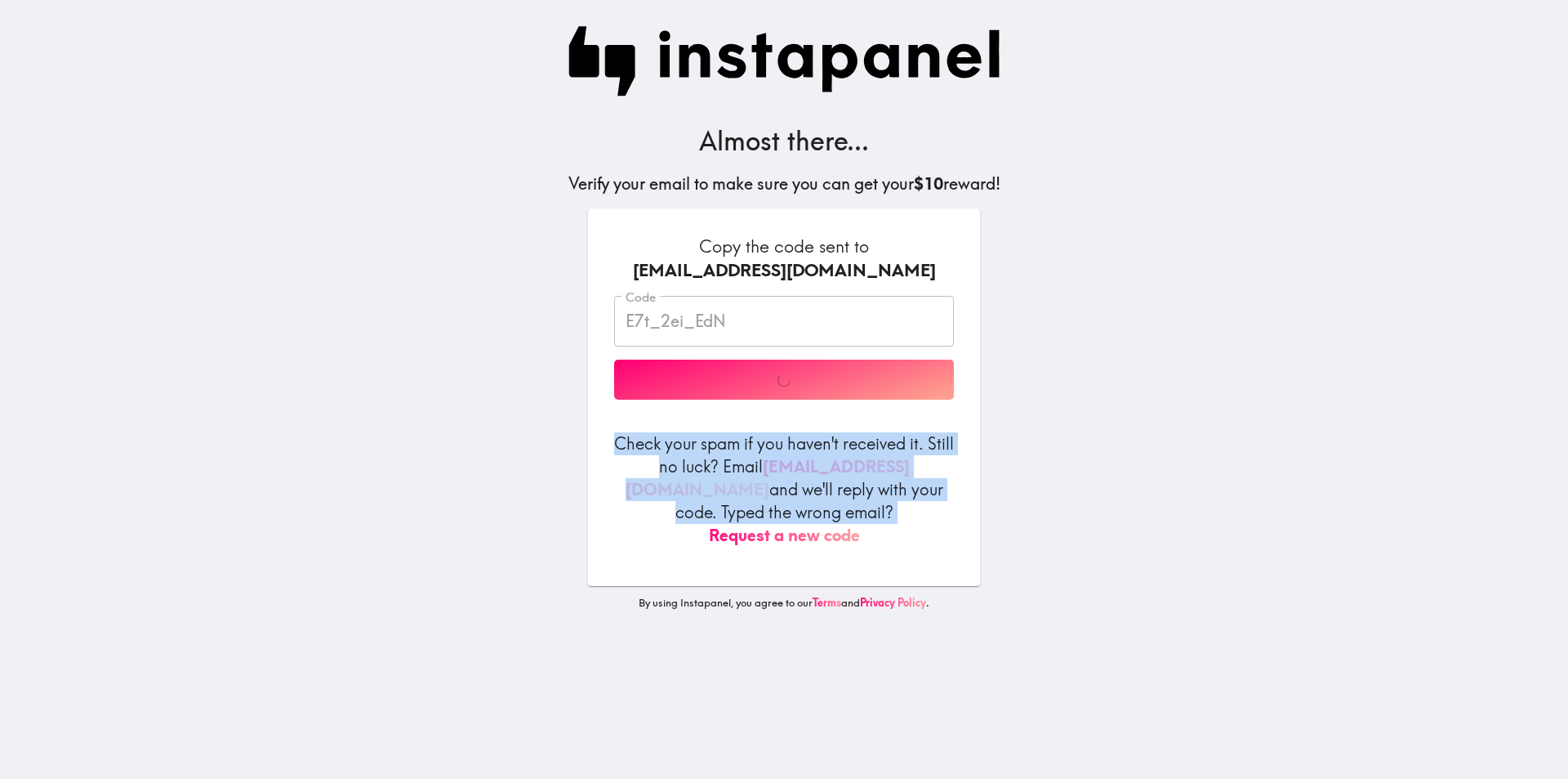
click at [407, 371] on div "Code E7t_2ei_EdN Code Verify" at bounding box center [784, 348] width 340 height 104
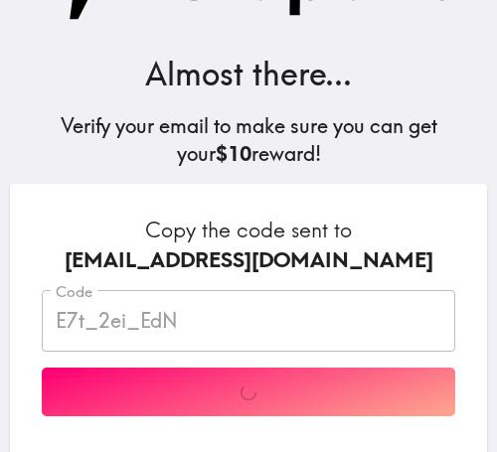
scroll to position [99, 0]
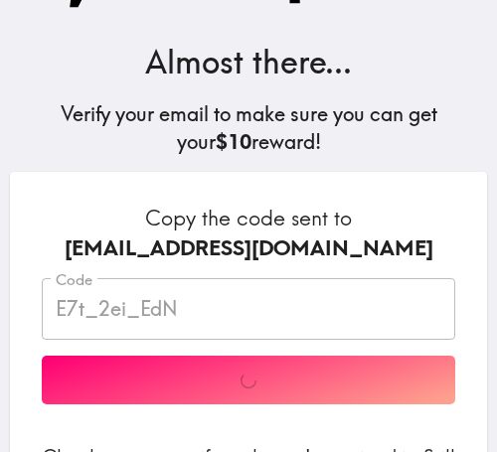
click at [156, 361] on div "Code E7t_2ei_EdN Code Verify" at bounding box center [249, 341] width 414 height 126
click at [226, 370] on div "Code E7t_2ei_EdN Code Verify" at bounding box center [249, 341] width 414 height 126
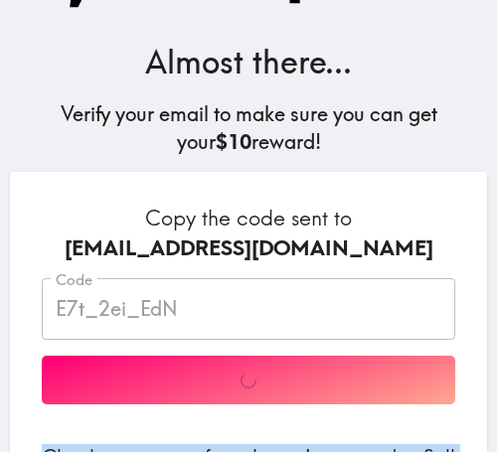
click at [226, 370] on div "Code E7t_2ei_EdN Code Verify" at bounding box center [249, 341] width 414 height 126
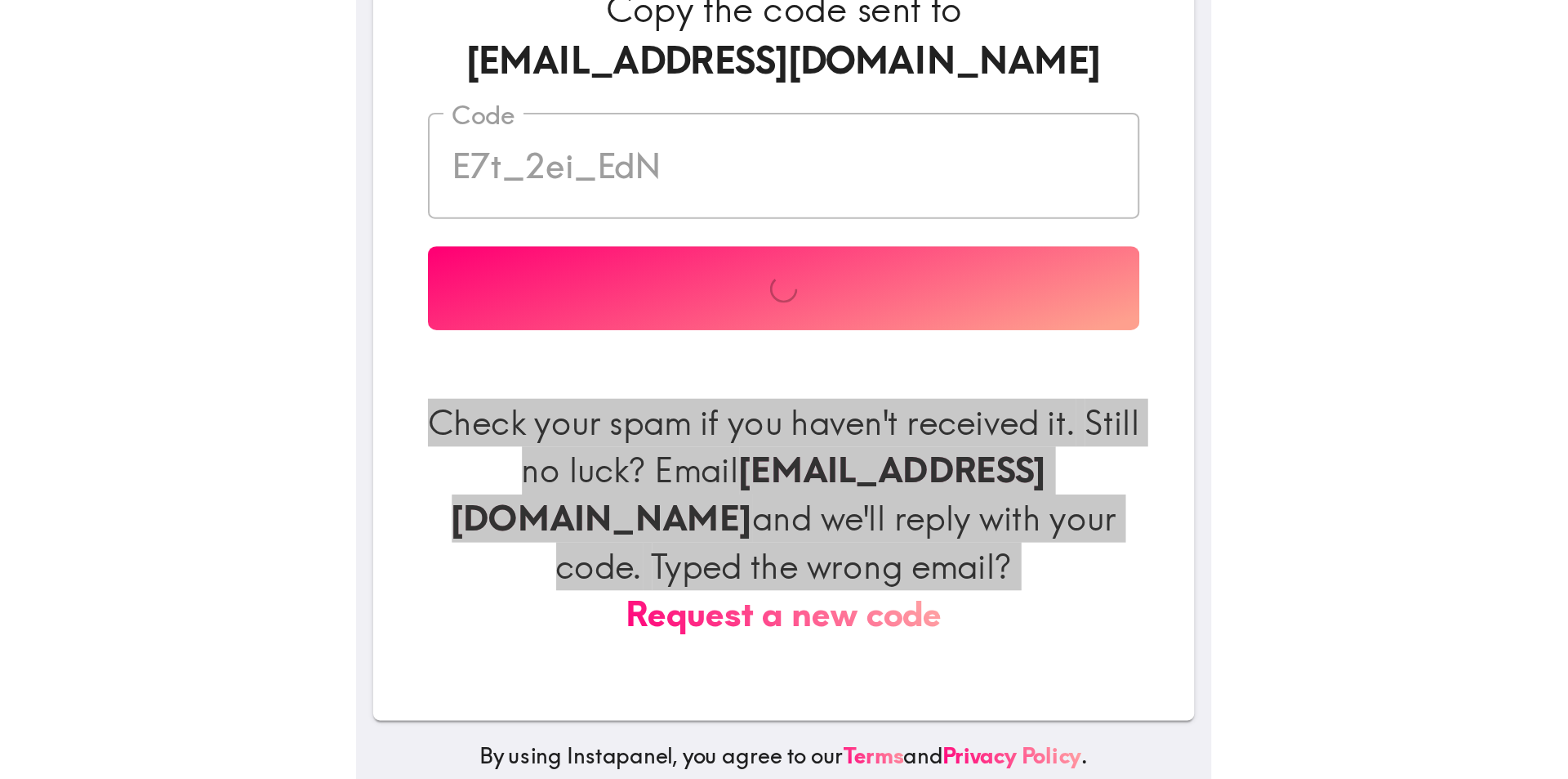
scroll to position [257, 0]
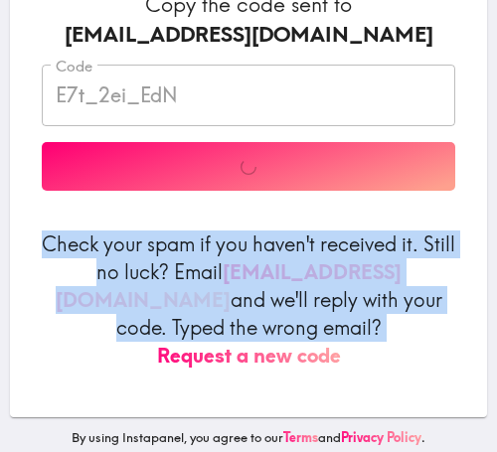
click at [24, 216] on div "Copy the code sent to [EMAIL_ADDRESS][DOMAIN_NAME] Code E7t_2ei_EdN Code Verify…" at bounding box center [248, 187] width 477 height 459
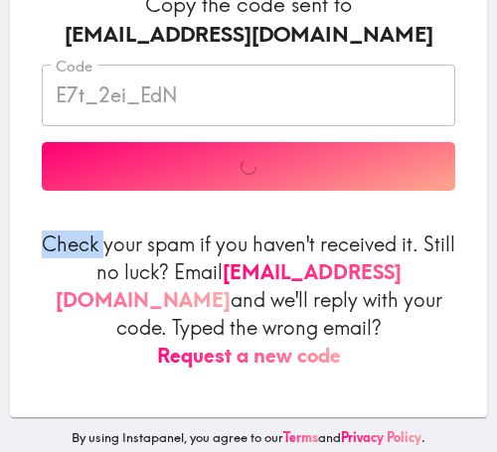
click at [24, 216] on div "Copy the code sent to [EMAIL_ADDRESS][DOMAIN_NAME] Code E7t_2ei_EdN Code Verify…" at bounding box center [248, 187] width 477 height 459
click at [24, 213] on div "Copy the code sent to [EMAIL_ADDRESS][DOMAIN_NAME] Code E7t_2ei_EdN Code Verify…" at bounding box center [248, 187] width 477 height 459
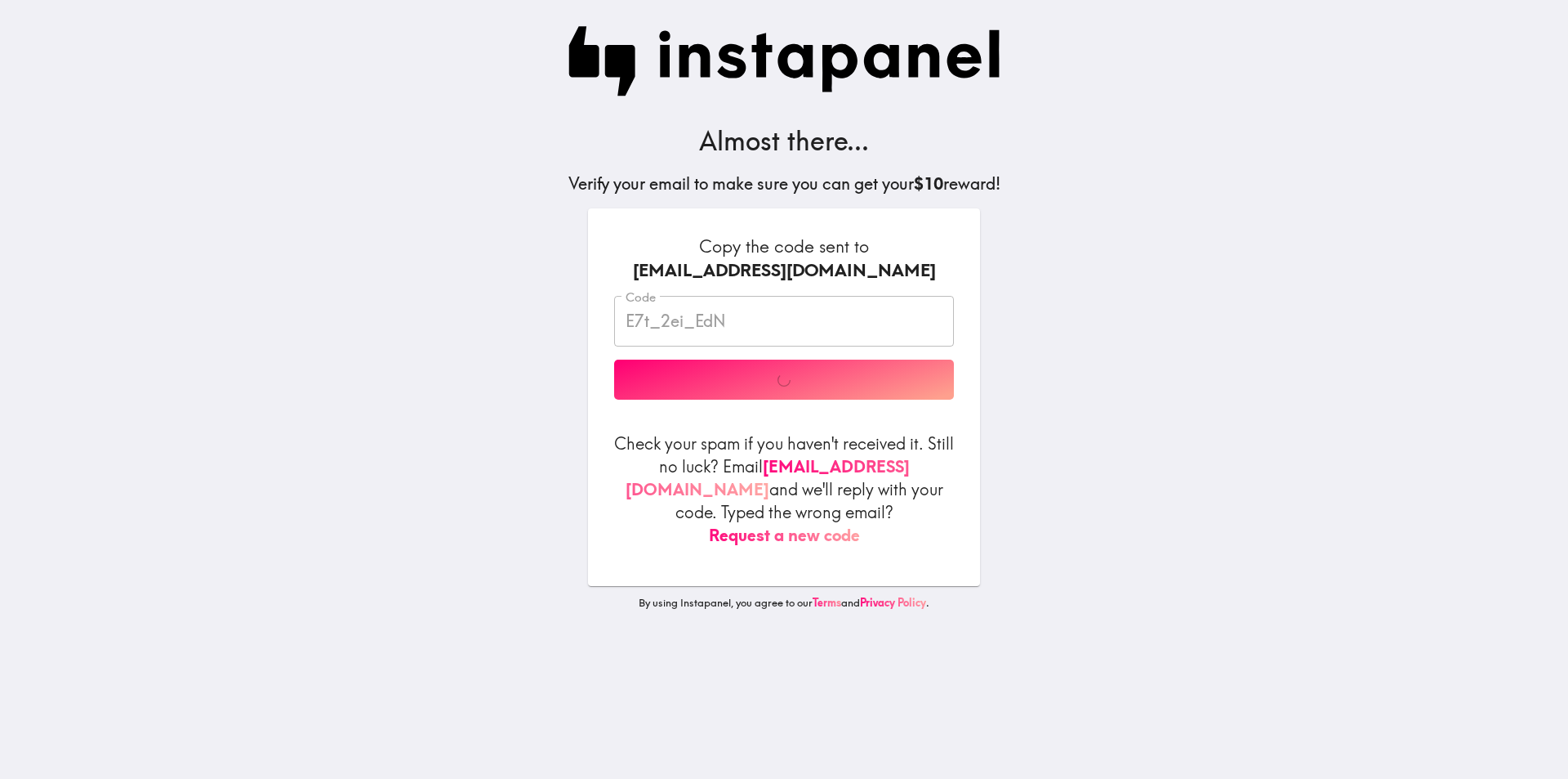
scroll to position [0, 0]
